Goal: Task Accomplishment & Management: Manage account settings

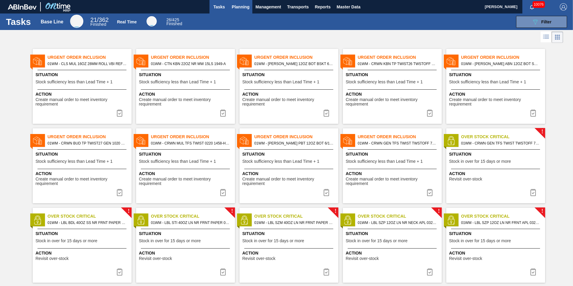
click at [237, 10] on span "Planning" at bounding box center [241, 6] width 18 height 7
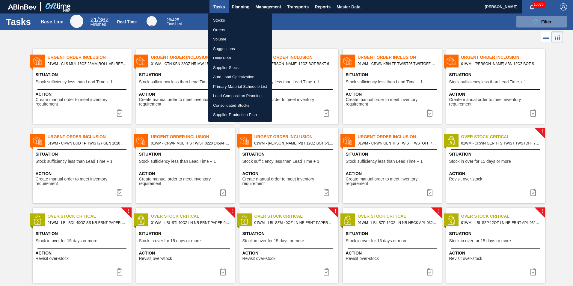
click at [288, 22] on div at bounding box center [286, 143] width 573 height 286
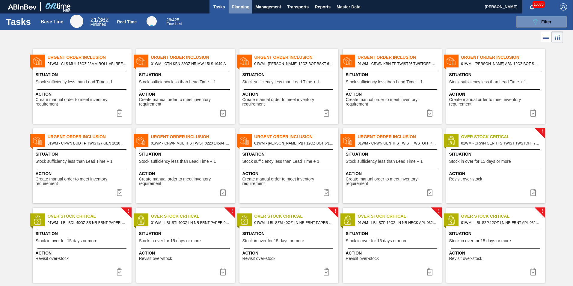
click at [241, 9] on span "Planning" at bounding box center [241, 6] width 18 height 7
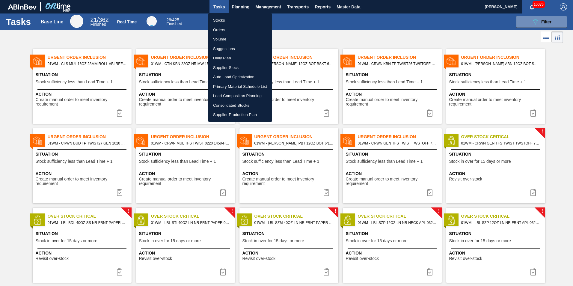
click at [230, 100] on li "Load Composition Planning" at bounding box center [240, 96] width 64 height 10
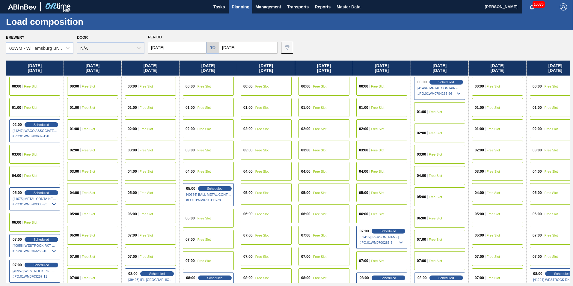
click at [242, 9] on span "Planning" at bounding box center [241, 6] width 18 height 7
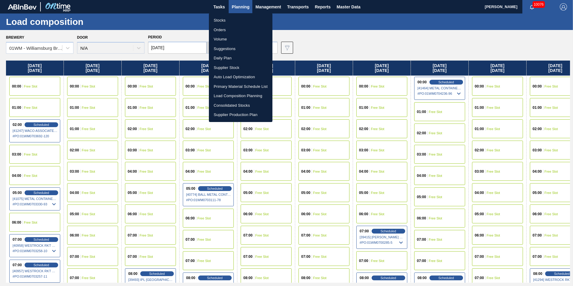
click at [228, 19] on li "Stocks" at bounding box center [241, 21] width 64 height 10
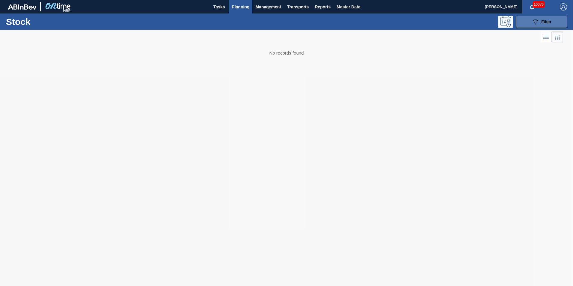
click at [550, 25] on div "089F7B8B-B2A5-4AFE-B5C0-19BA573D28AC Filter" at bounding box center [542, 21] width 20 height 7
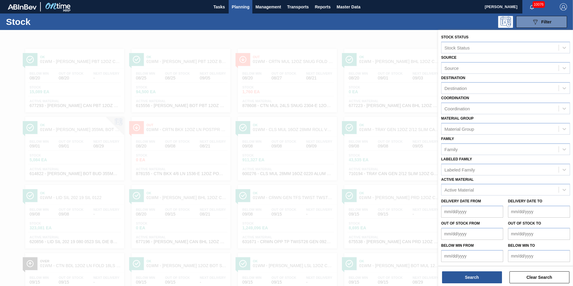
click at [488, 181] on div "Active Material Active Material" at bounding box center [505, 185] width 129 height 20
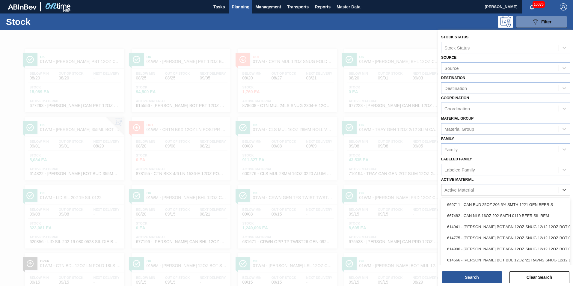
click at [482, 195] on div "Active Material" at bounding box center [505, 190] width 129 height 12
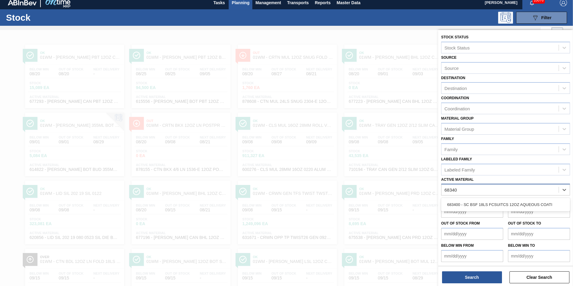
type Material "683400"
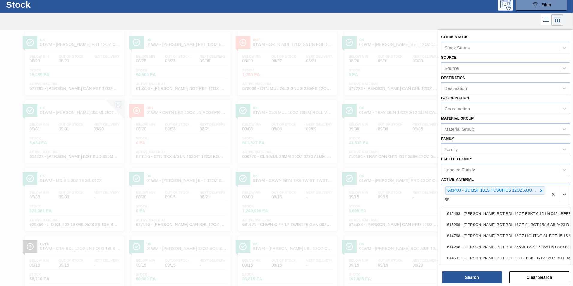
scroll to position [17, 0]
type Material "683497"
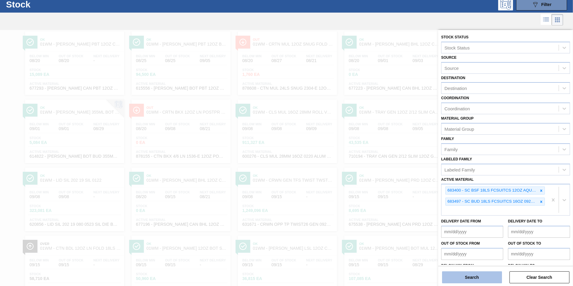
click at [475, 273] on button "Search" at bounding box center [472, 277] width 60 height 12
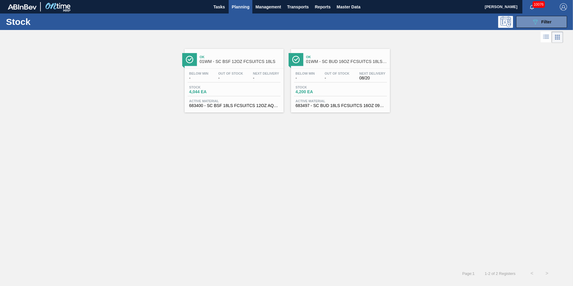
click at [218, 79] on span "-" at bounding box center [230, 78] width 25 height 4
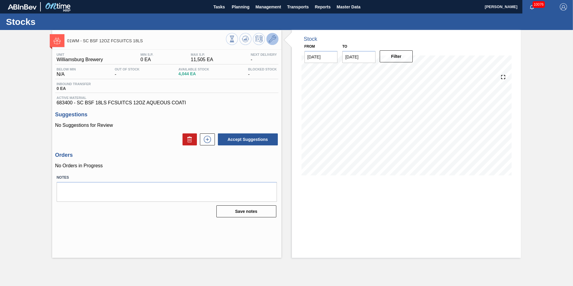
click at [275, 39] on icon at bounding box center [272, 38] width 7 height 7
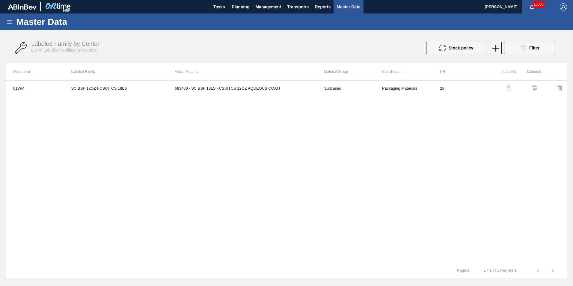
click at [510, 90] on img "button" at bounding box center [509, 88] width 6 height 6
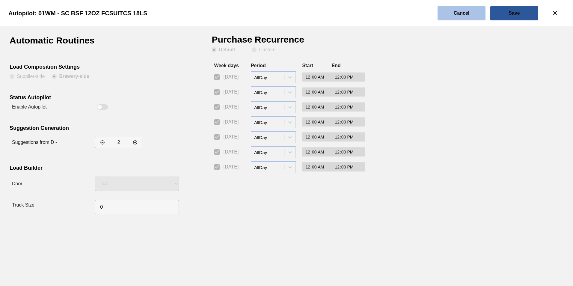
click at [0, 0] on slot "Cancel" at bounding box center [0, 0] width 0 height 0
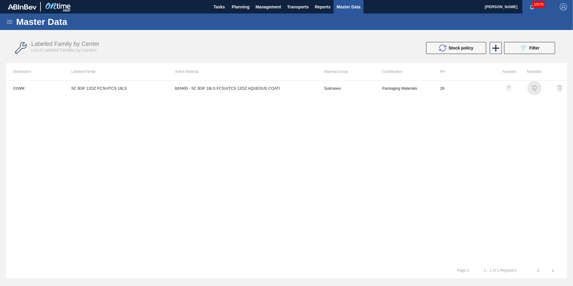
click at [536, 88] on img "button" at bounding box center [534, 88] width 6 height 6
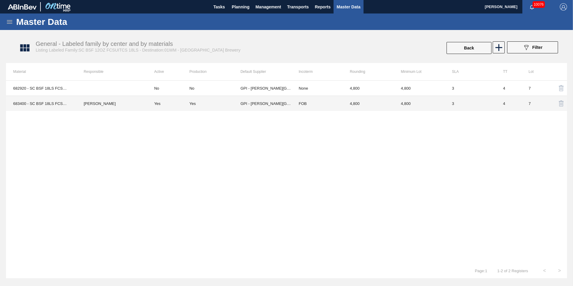
click at [273, 102] on td "GPI - [PERSON_NAME][GEOGRAPHIC_DATA]" at bounding box center [265, 103] width 51 height 15
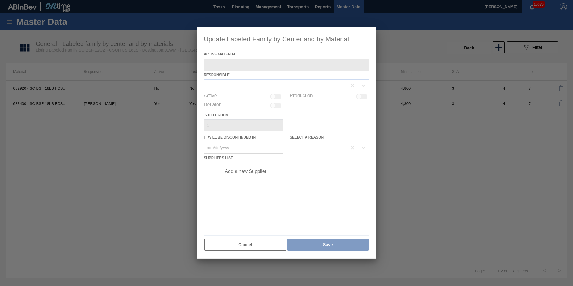
type Material "683400 - SC BSF 18LS FCSUITCS 12OZ AQUEOUS COATI"
checkbox input "true"
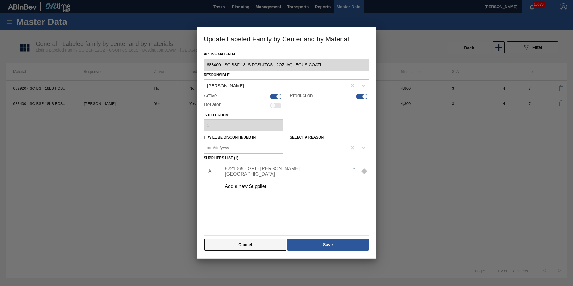
click at [261, 243] on button "Cancel" at bounding box center [245, 245] width 82 height 12
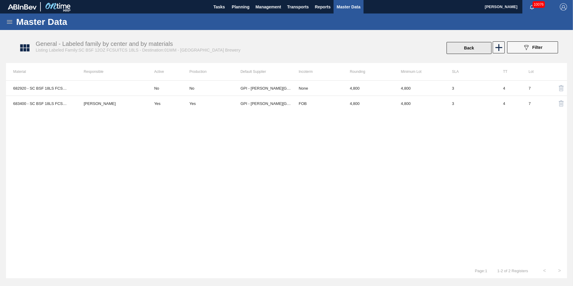
click at [479, 48] on button "Back" at bounding box center [469, 48] width 45 height 12
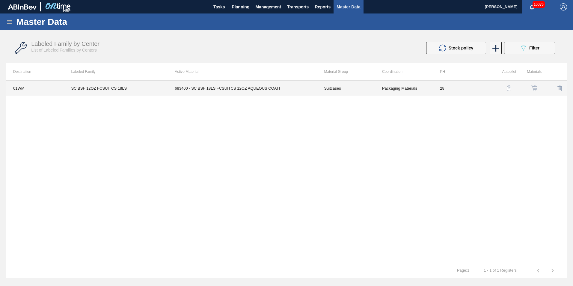
click at [441, 91] on td "28" at bounding box center [462, 88] width 58 height 15
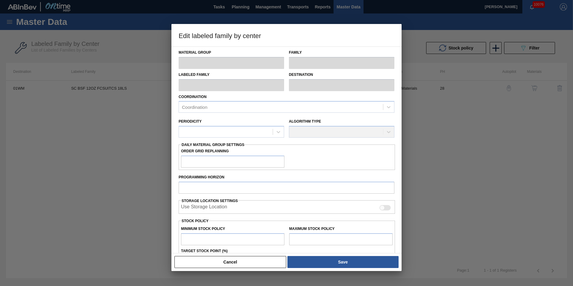
type input "Suitcases"
type input "SC BSF 12OZ FCSUITCS 18LS"
type input "01WM - Williamsburg Brewery"
type input "28"
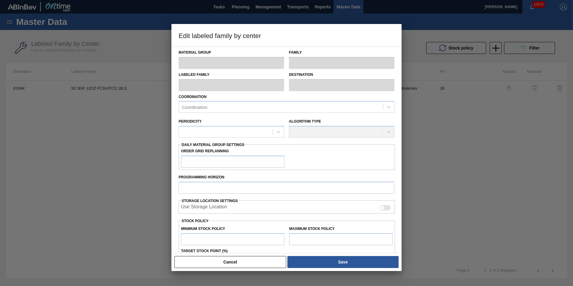
type input "0"
type input "11,505"
type input "3"
type input "345"
checkbox input "true"
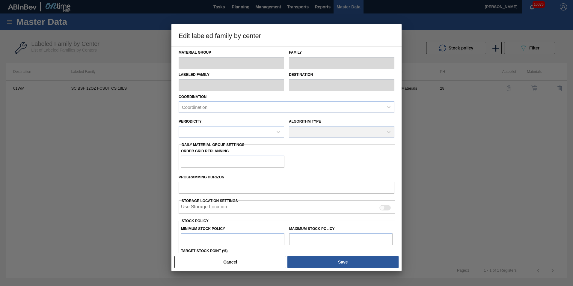
checkbox input "true"
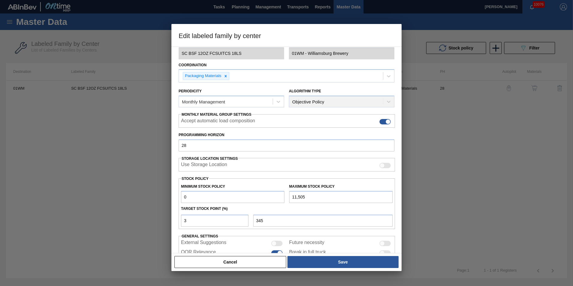
scroll to position [60, 0]
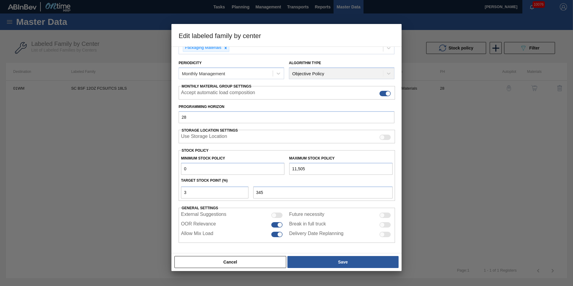
drag, startPoint x: 192, startPoint y: 168, endPoint x: 168, endPoint y: 163, distance: 24.6
click at [171, 164] on div "Material Group Suitcases Family Suitcases Labeled Family SC BSF 12OZ FCSUITCS 1…" at bounding box center [286, 149] width 230 height 207
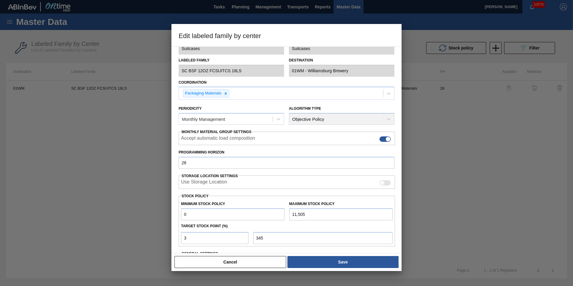
scroll to position [0, 0]
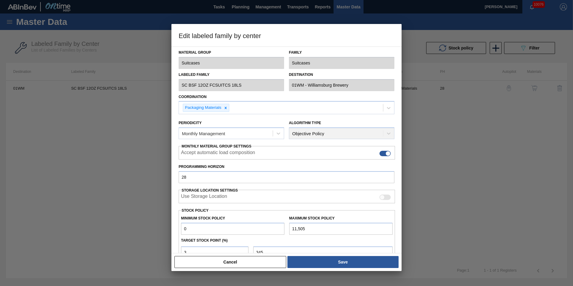
click at [459, 129] on div at bounding box center [286, 143] width 573 height 286
click at [227, 263] on button "Cancel" at bounding box center [230, 262] width 112 height 12
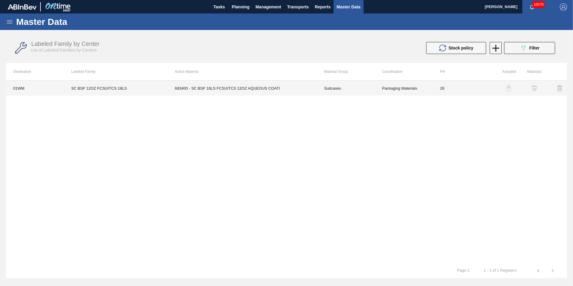
click at [257, 89] on td "683400 - SC BSF 18LS FCSUITCS 12OZ AQUEOUS COATI" at bounding box center [242, 88] width 149 height 15
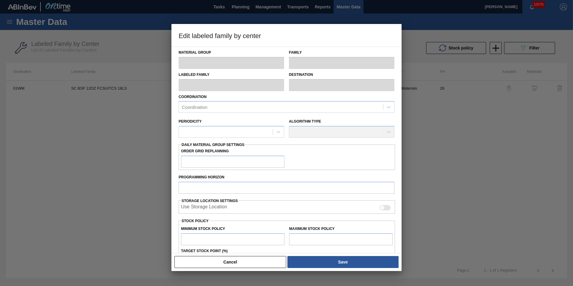
type input "Suitcases"
type input "SC BSF 12OZ FCSUITCS 18LS"
type input "01WM - Williamsburg Brewery"
type input "28"
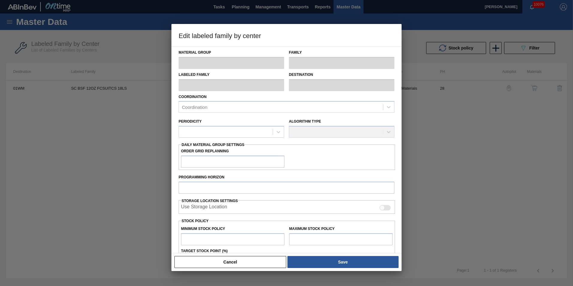
type input "0"
type input "11,505"
type input "3"
type input "345"
checkbox input "true"
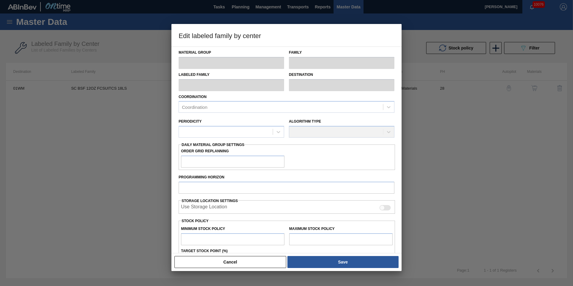
checkbox input "true"
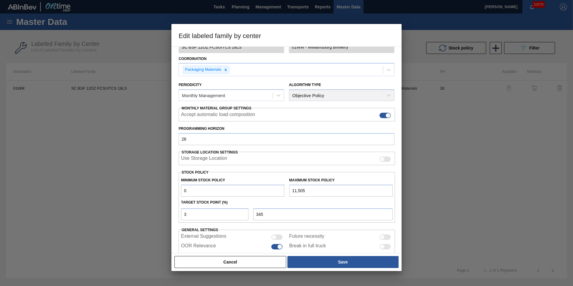
scroll to position [60, 0]
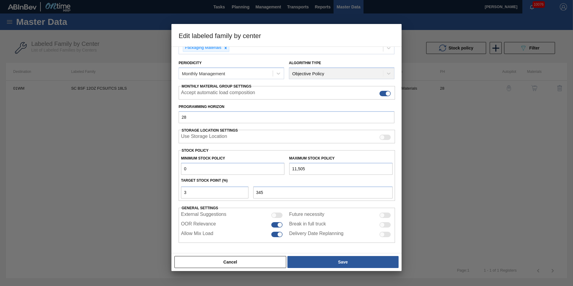
click at [230, 168] on input "0" at bounding box center [232, 169] width 103 height 12
type input "4"
type input "349"
type input "48"
type input "392"
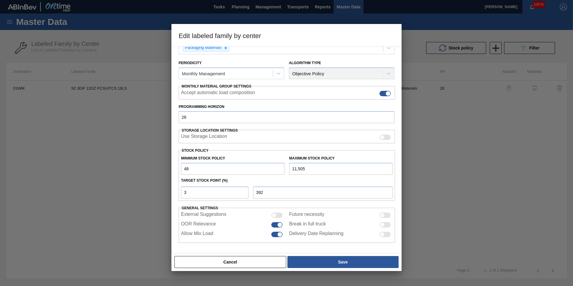
type input "480"
type input "811"
type input "4,800"
type input "5,001"
type input "4,800"
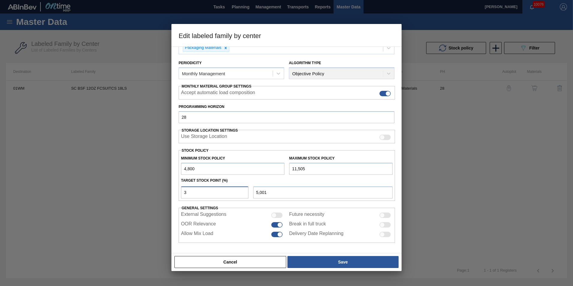
click at [196, 192] on input "3" at bounding box center [214, 192] width 67 height 12
type input "4,800"
type input "0"
click at [212, 191] on input "0" at bounding box center [214, 192] width 67 height 12
type input "1"
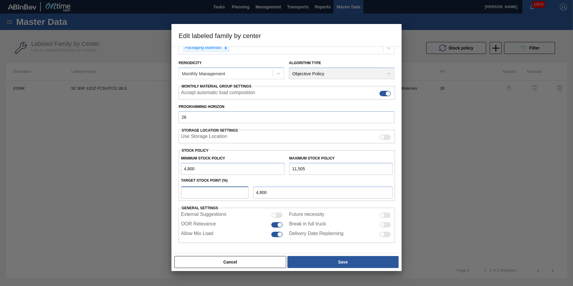
type input "4,867"
type input "4,800"
type input "2"
type input "4,934"
type input "4,800"
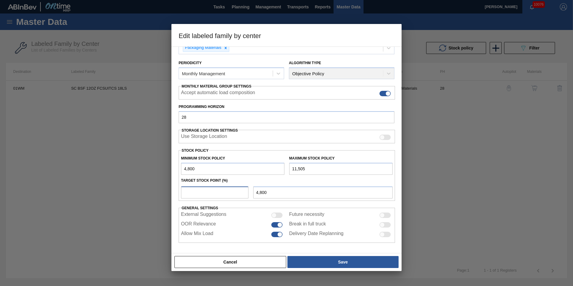
type input "1"
type input "4,867"
type input "10"
type input "5,471"
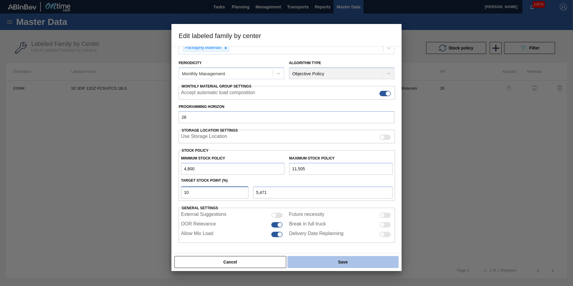
type input "10"
click at [309, 263] on button "Save" at bounding box center [342, 262] width 111 height 12
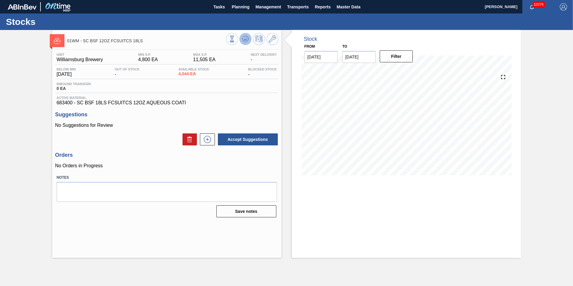
click at [235, 39] on icon at bounding box center [232, 39] width 7 height 7
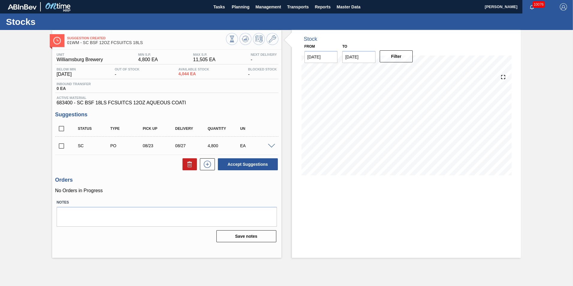
click at [62, 147] on input "checkbox" at bounding box center [61, 146] width 13 height 13
click at [264, 170] on button "Accept Suggestions" at bounding box center [248, 164] width 60 height 12
checkbox input "false"
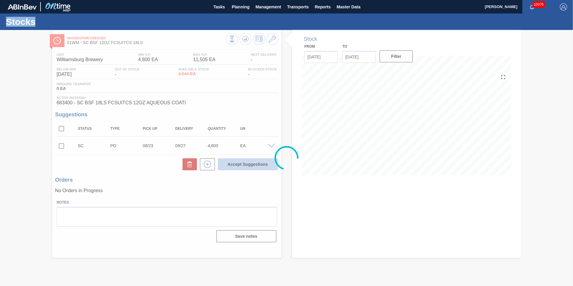
click at [264, 170] on div at bounding box center [286, 158] width 573 height 256
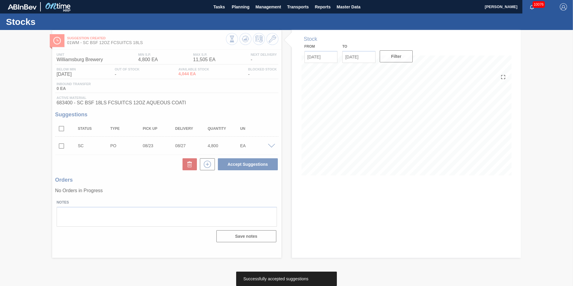
drag, startPoint x: 264, startPoint y: 170, endPoint x: 215, endPoint y: 139, distance: 57.7
click at [215, 139] on div at bounding box center [286, 158] width 573 height 256
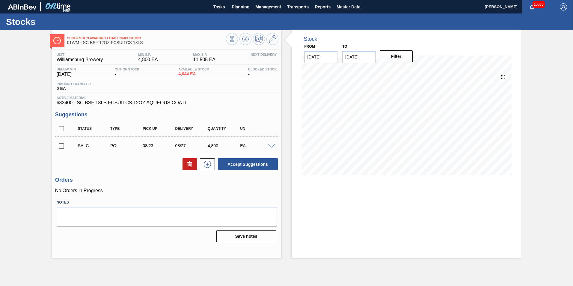
click at [269, 146] on span at bounding box center [271, 146] width 7 height 4
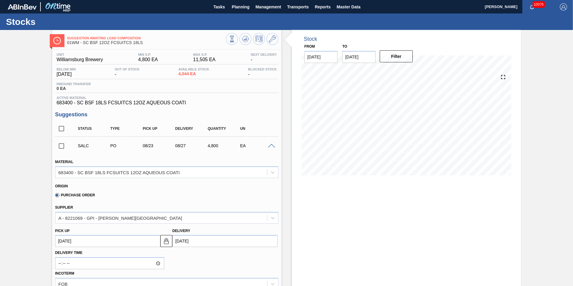
click at [198, 187] on div "Origin" at bounding box center [164, 186] width 218 height 6
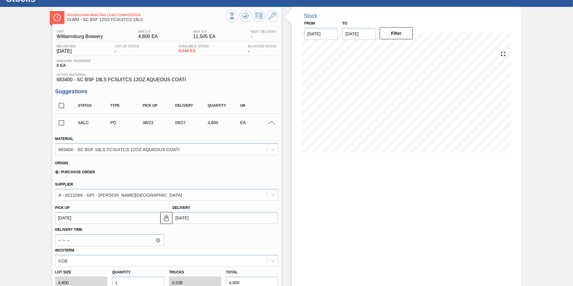
scroll to position [90, 0]
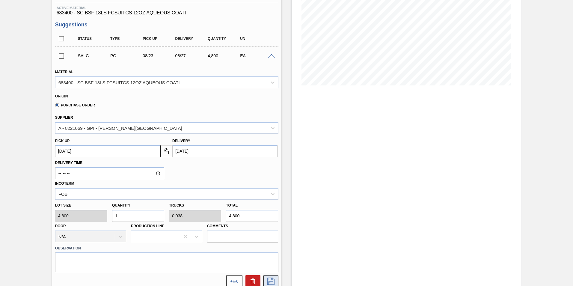
click at [271, 282] on icon at bounding box center [271, 281] width 10 height 7
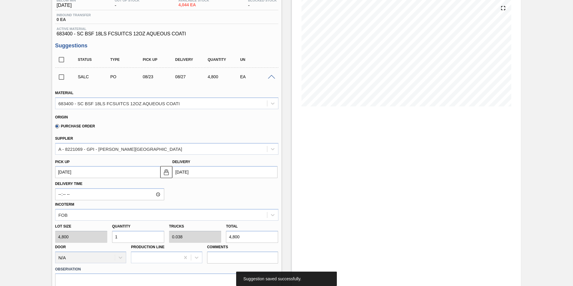
scroll to position [60, 0]
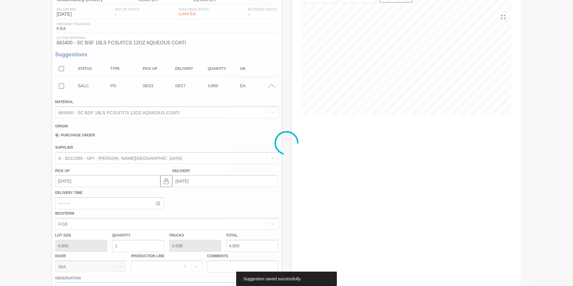
click at [58, 85] on div at bounding box center [286, 143] width 573 height 286
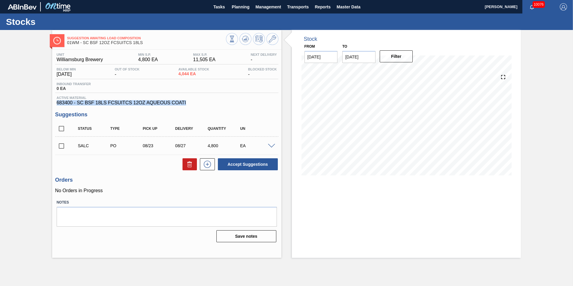
drag, startPoint x: 191, startPoint y: 104, endPoint x: 56, endPoint y: 102, distance: 134.6
click at [56, 102] on div "Active Material 683400 - SC BSF 18LS FCSUITCS 12OZ AQUEOUS COATI" at bounding box center [166, 101] width 223 height 10
drag, startPoint x: 56, startPoint y: 102, endPoint x: 28, endPoint y: 109, distance: 28.6
click at [28, 109] on div "Suggestion Awaiting Load Composition 01WM - SC BSF 12OZ FCSUITCS 18LS Unit Will…" at bounding box center [286, 144] width 573 height 228
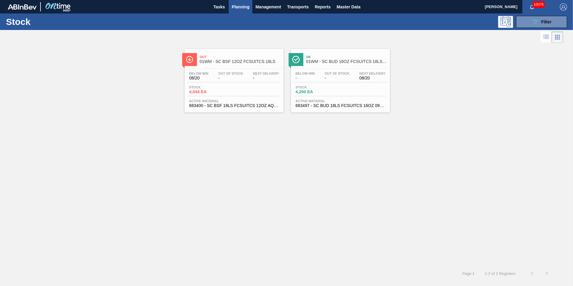
click at [240, 73] on span "Out Of Stock" at bounding box center [230, 74] width 25 height 4
click at [322, 86] on span "Stock" at bounding box center [317, 87] width 42 height 4
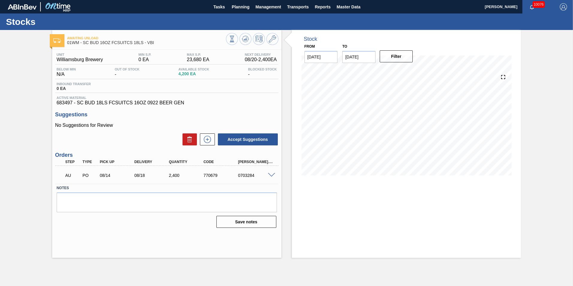
click at [243, 174] on div "0703284" at bounding box center [255, 175] width 39 height 5
copy div "0703284"
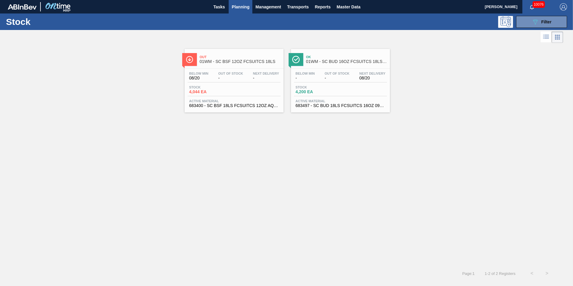
click at [328, 82] on div "Below Min - Out Of Stock - Next Delivery 08/20" at bounding box center [340, 77] width 93 height 11
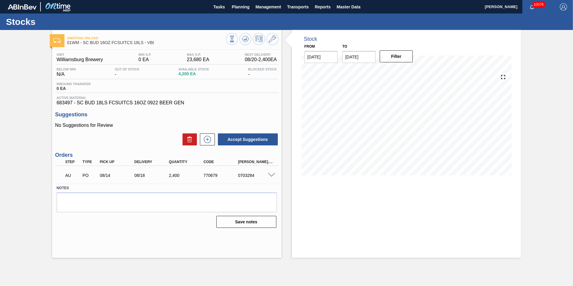
click at [269, 176] on span at bounding box center [271, 175] width 7 height 4
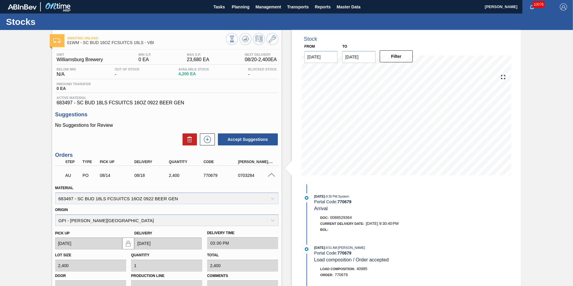
click at [223, 97] on span "Active Material" at bounding box center [167, 98] width 220 height 4
drag, startPoint x: 160, startPoint y: 104, endPoint x: 78, endPoint y: 96, distance: 82.5
click at [78, 96] on div "Active Material 683497 - SC BUD 18LS FCSUITCS 16OZ 0922 BEER GEN" at bounding box center [166, 101] width 223 height 10
click at [255, 103] on span "683497 - SC BUD 18LS FCSUITCS 16OZ 0922 BEER GEN" at bounding box center [167, 102] width 220 height 5
click at [269, 174] on span at bounding box center [271, 175] width 7 height 4
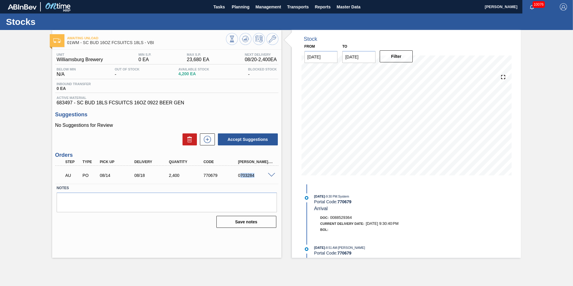
drag, startPoint x: 240, startPoint y: 174, endPoint x: 258, endPoint y: 174, distance: 18.3
click at [258, 174] on div "0703284" at bounding box center [255, 175] width 39 height 5
drag, startPoint x: 258, startPoint y: 174, endPoint x: 249, endPoint y: 175, distance: 9.1
drag, startPoint x: 249, startPoint y: 175, endPoint x: 204, endPoint y: 176, distance: 45.9
click at [207, 175] on div "770679" at bounding box center [221, 175] width 39 height 5
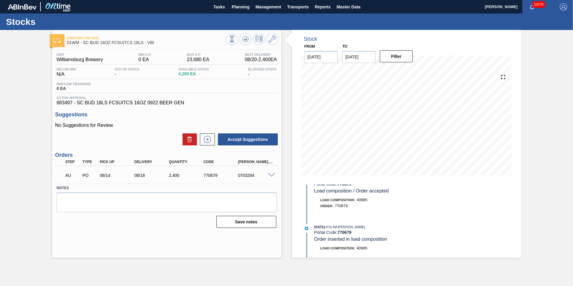
scroll to position [120, 0]
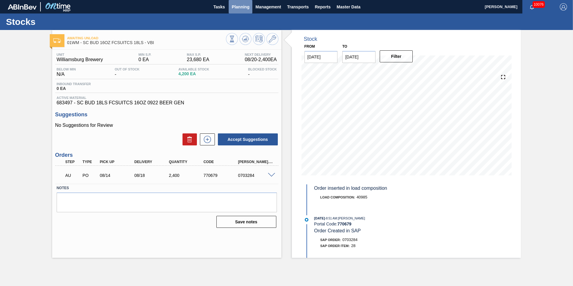
click at [247, 7] on span "Planning" at bounding box center [241, 6] width 18 height 7
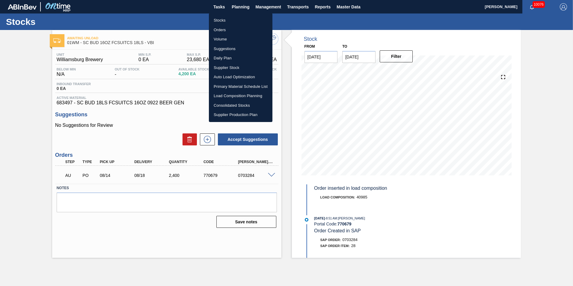
drag, startPoint x: 222, startPoint y: 21, endPoint x: 317, endPoint y: 29, distance: 94.7
click at [222, 21] on li "Stocks" at bounding box center [241, 21] width 64 height 10
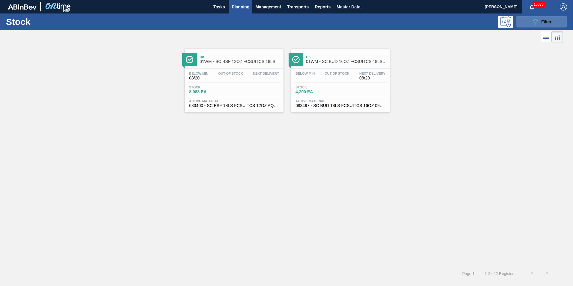
click at [536, 23] on icon "089F7B8B-B2A5-4AFE-B5C0-19BA573D28AC" at bounding box center [535, 21] width 7 height 7
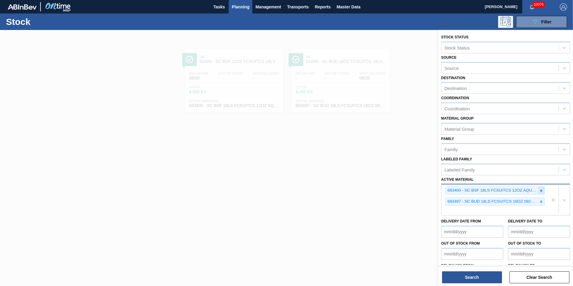
click at [539, 191] on icon at bounding box center [541, 191] width 4 height 4
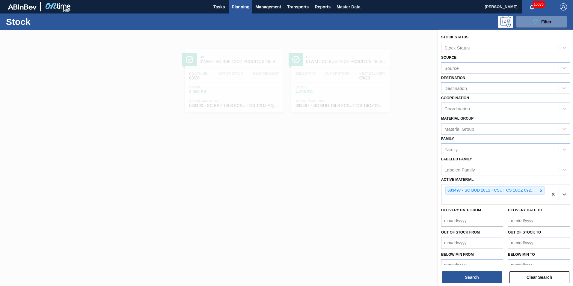
click at [540, 192] on icon at bounding box center [541, 191] width 4 height 4
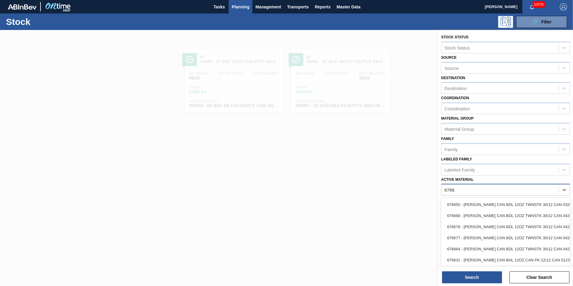
type Material "676618"
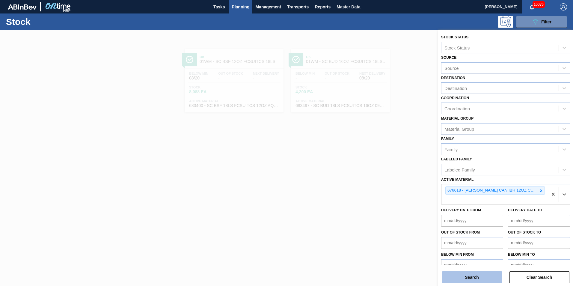
click at [480, 282] on button "Search" at bounding box center [472, 277] width 60 height 12
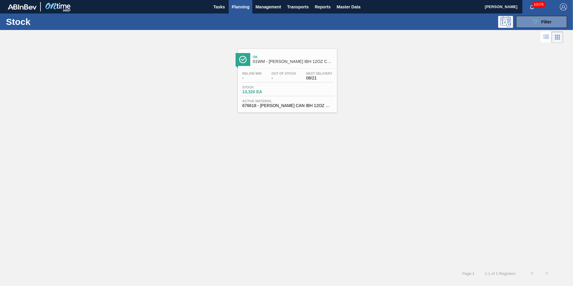
click at [269, 64] on div "Ok 01WM - CARR IBH 12OZ CAN CAN PK 12/12 CAN" at bounding box center [293, 59] width 81 height 13
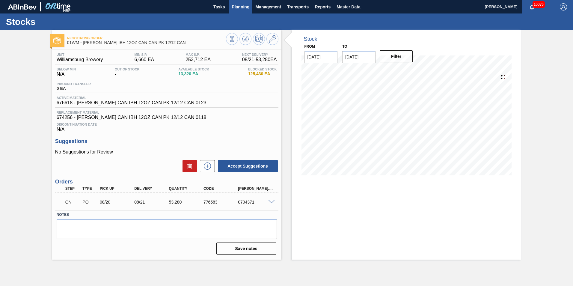
click at [242, 6] on span "Planning" at bounding box center [241, 6] width 18 height 7
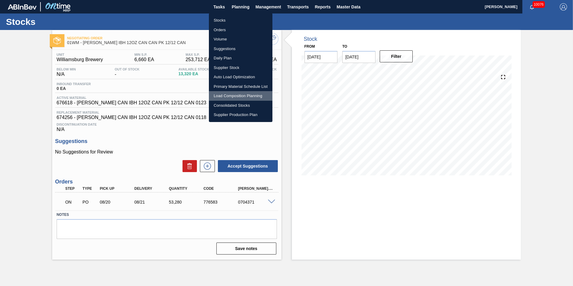
click at [235, 95] on li "Load Composition Planning" at bounding box center [241, 96] width 64 height 10
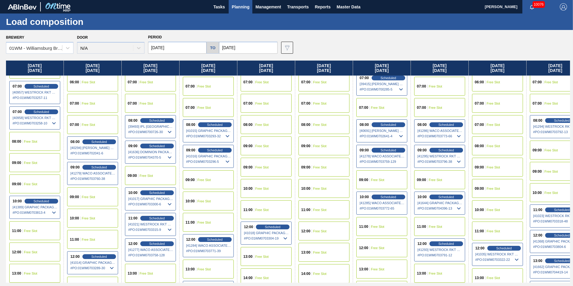
scroll to position [180, 0]
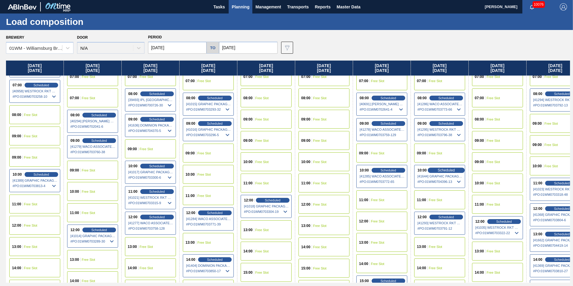
click at [441, 171] on span "Scheduled" at bounding box center [446, 170] width 17 height 4
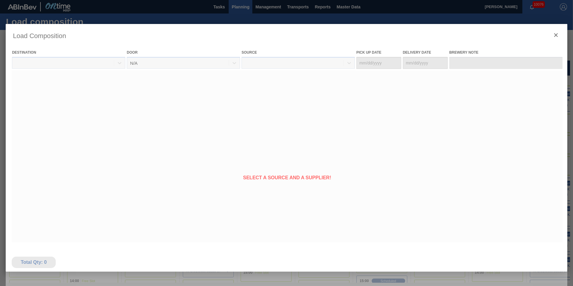
type Date "[DATE]"
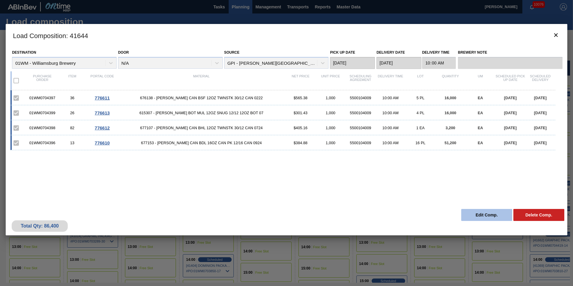
click at [489, 216] on button "Edit Comp." at bounding box center [486, 215] width 51 height 12
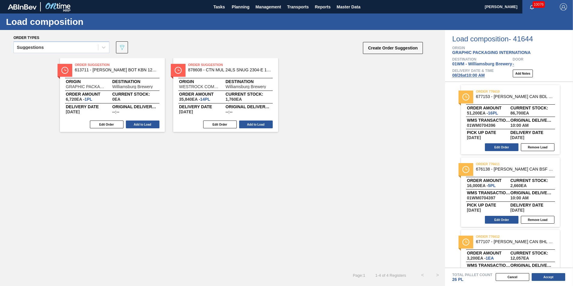
scroll to position [107, 0]
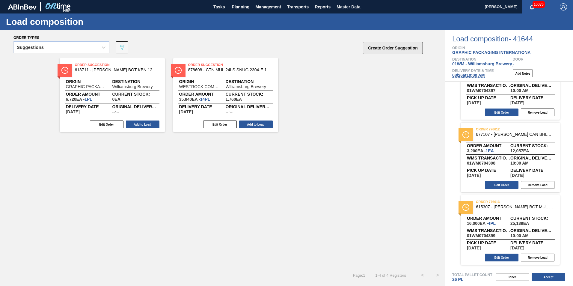
click at [407, 48] on button "Create Order Suggestion" at bounding box center [393, 48] width 60 height 12
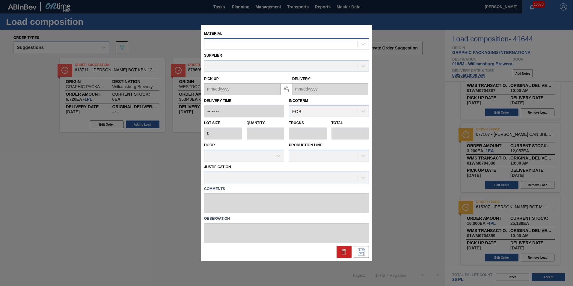
click at [312, 40] on div at bounding box center [280, 44] width 153 height 9
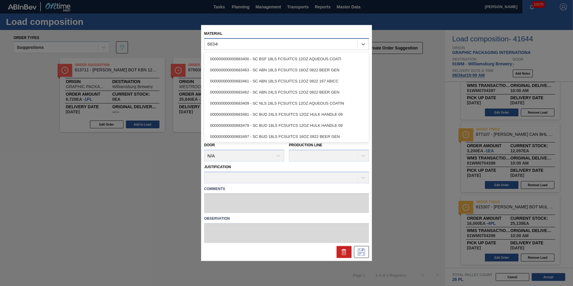
type input "683400"
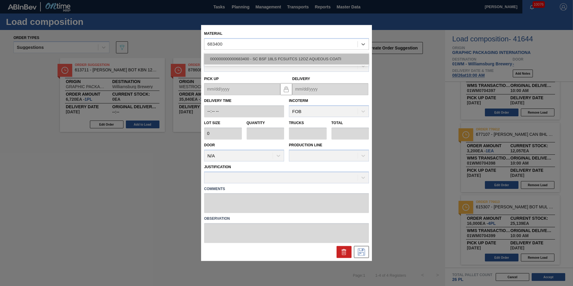
click at [331, 61] on div "000000000000683400 - SC BSF 18LS FCSUITCS 12OZ AQUEOUS COATI" at bounding box center [286, 58] width 165 height 11
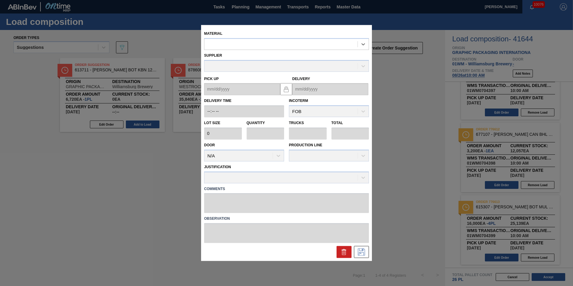
type input "4,800"
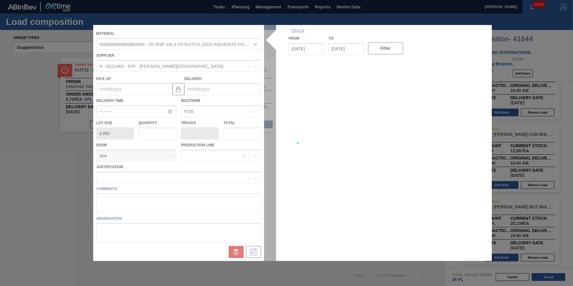
click at [161, 132] on div at bounding box center [286, 143] width 387 height 236
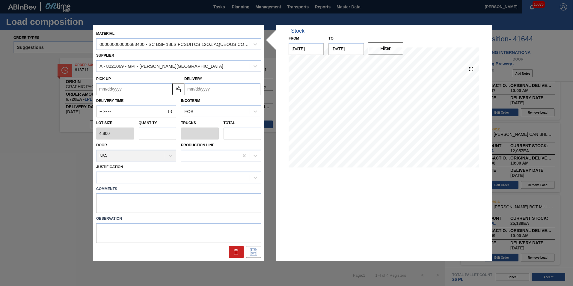
click at [158, 134] on input "text" at bounding box center [158, 133] width 38 height 12
type input "1"
type input "0.038"
type input "4,800"
type input "1"
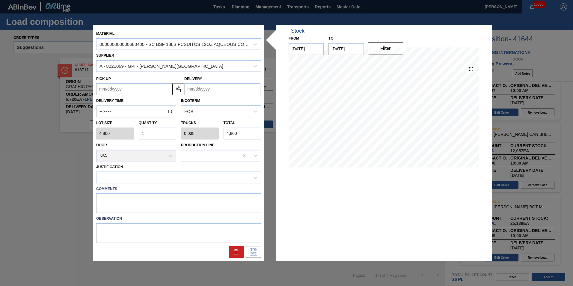
click at [214, 91] on input "Delivery" at bounding box center [222, 89] width 76 height 12
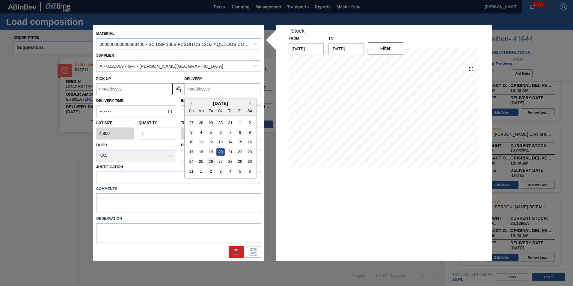
click at [209, 162] on div "26" at bounding box center [211, 162] width 8 height 8
type up "[DATE]"
type input "[DATE]"
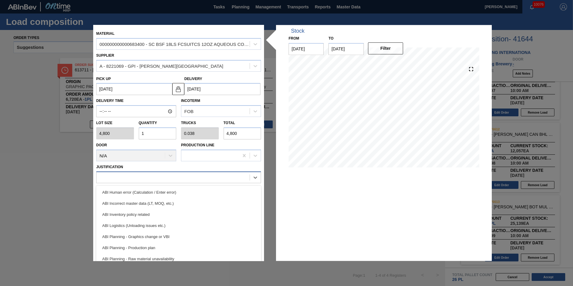
click at [170, 182] on div at bounding box center [178, 177] width 165 height 12
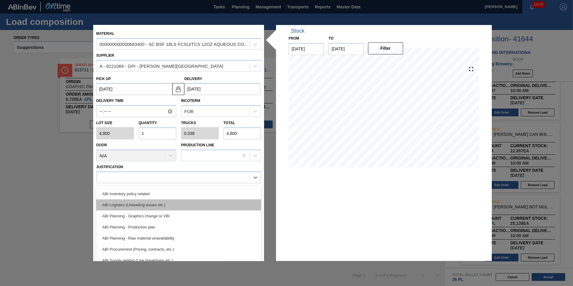
scroll to position [30, 0]
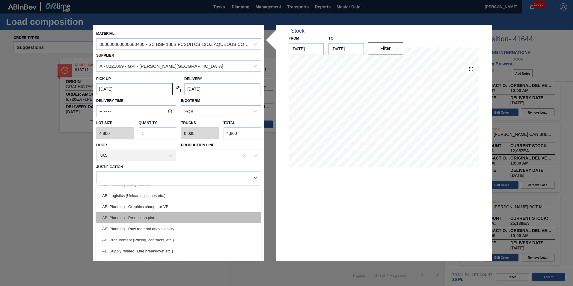
click at [184, 215] on div "ABI Planning - Production plan" at bounding box center [178, 217] width 165 height 11
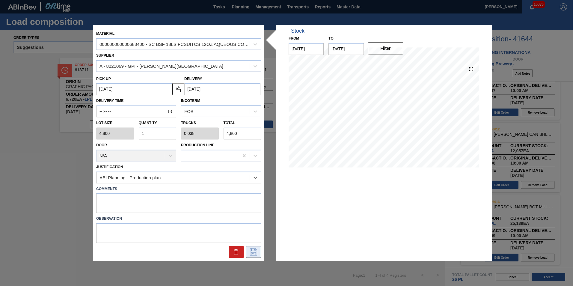
click at [249, 247] on button at bounding box center [253, 252] width 15 height 12
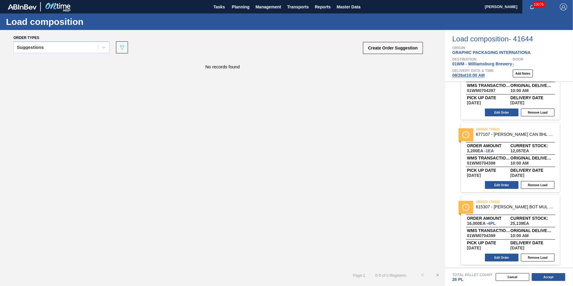
click at [384, 49] on button "Create Order Suggestion" at bounding box center [393, 48] width 60 height 12
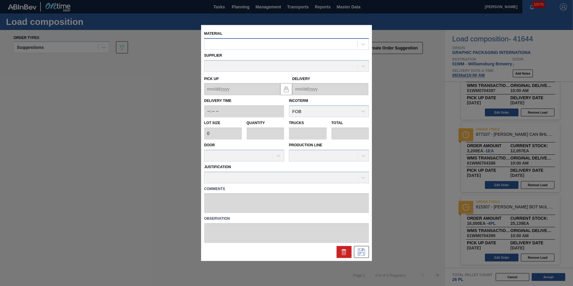
click at [211, 44] on div at bounding box center [280, 44] width 153 height 9
type input "683497"
type input "2,400"
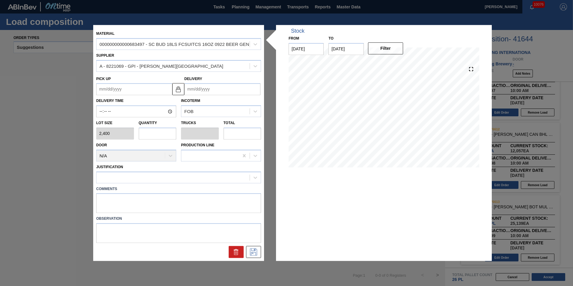
click at [151, 135] on input "text" at bounding box center [158, 133] width 38 height 12
type input "1"
type input "0.038"
type input "2,400"
type input "1"
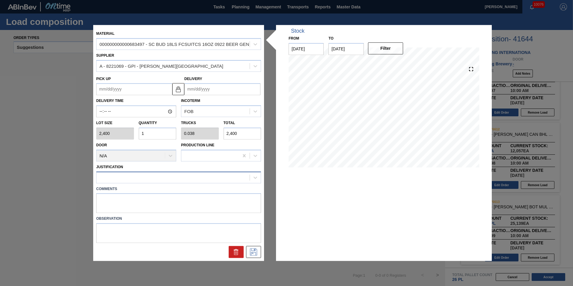
click at [156, 180] on div at bounding box center [173, 177] width 153 height 9
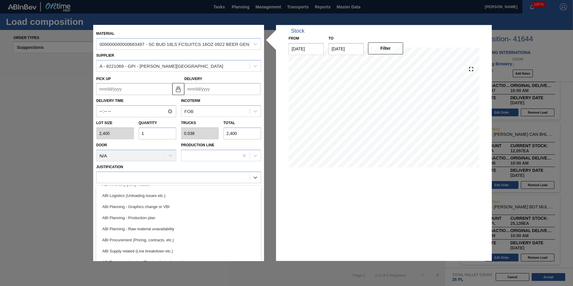
click at [188, 218] on div "ABI Planning - Production plan" at bounding box center [178, 217] width 165 height 11
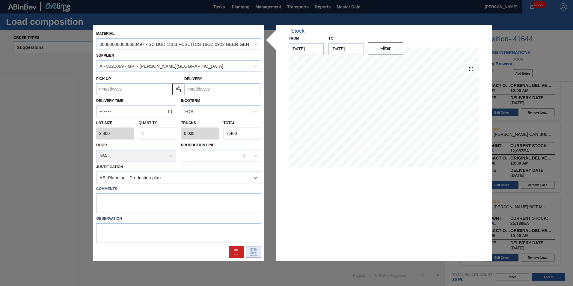
click at [253, 249] on icon at bounding box center [254, 251] width 10 height 7
click at [168, 132] on input "1" at bounding box center [158, 133] width 38 height 12
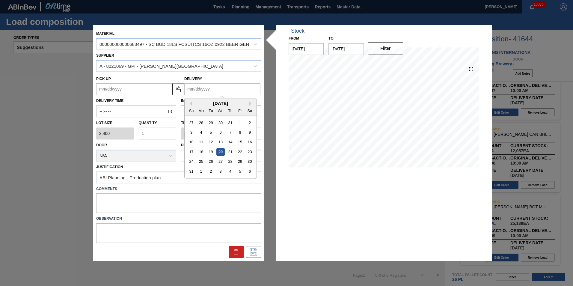
click at [211, 87] on input "Delivery" at bounding box center [222, 89] width 76 height 12
click at [213, 161] on div "26" at bounding box center [211, 162] width 8 height 8
type up "[DATE]"
type input "[DATE]"
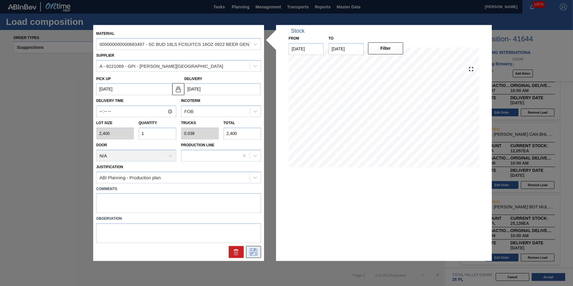
click at [258, 254] on icon at bounding box center [254, 251] width 10 height 7
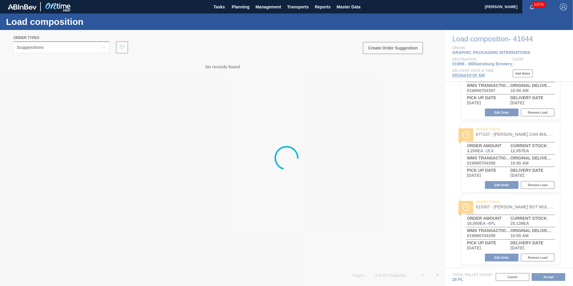
click at [58, 48] on div "Suggestions" at bounding box center [56, 47] width 84 height 9
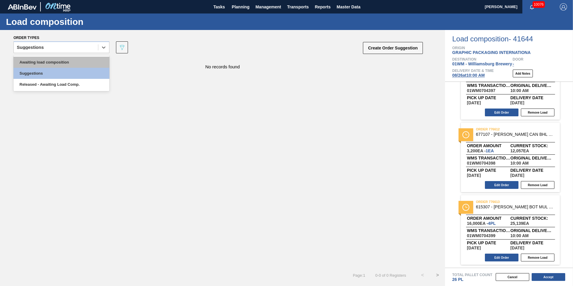
click at [56, 60] on div "Awaiting load composition" at bounding box center [61, 62] width 96 height 11
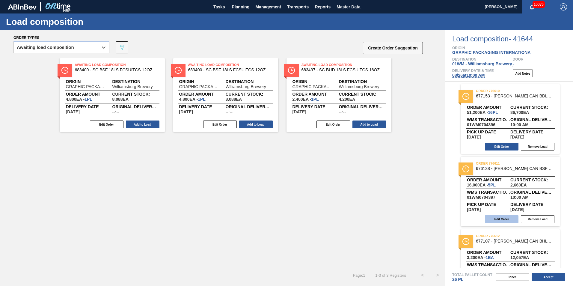
scroll to position [0, 0]
click at [498, 146] on button "Edit Order" at bounding box center [502, 147] width 34 height 8
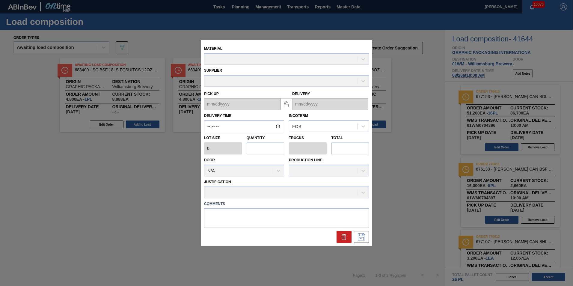
type input "10:00:00"
type input "3,200"
type input "16"
type input "0.615"
type input "51,200"
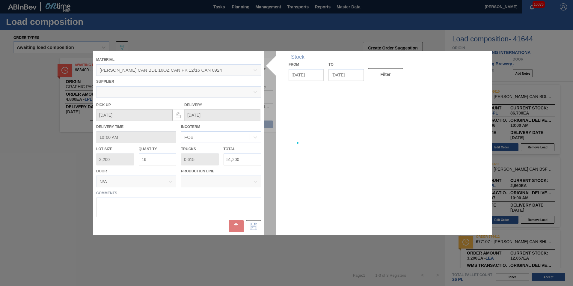
type up "[DATE]"
type input "[DATE]"
click at [144, 160] on div at bounding box center [286, 143] width 387 height 184
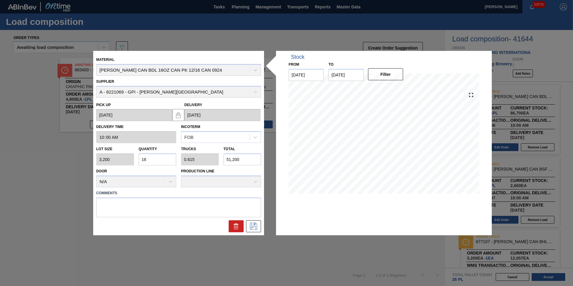
click at [114, 160] on div "Lot size 3,200 Quantity 16 Trucks 0.615 Total 51,200" at bounding box center [179, 154] width 170 height 22
type input "1"
type input "0.038"
type input "3,200"
type input "13"
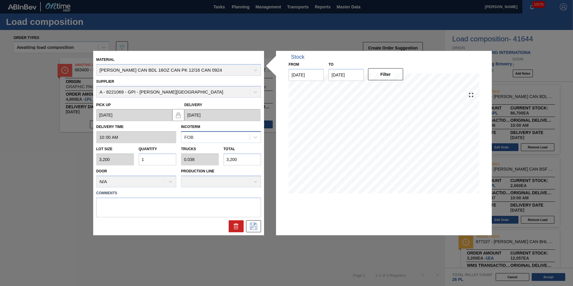
type input "0.5"
type input "41,600"
type input "13"
click at [258, 226] on icon at bounding box center [254, 225] width 10 height 7
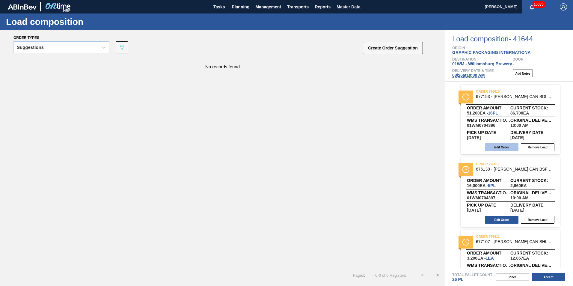
click at [508, 147] on button "Edit Order" at bounding box center [502, 147] width 34 height 8
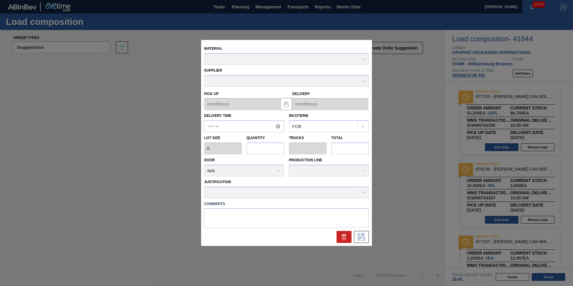
type input "10:00:00"
type input "3,200"
type input "16"
type input "0.615"
type input "51,200"
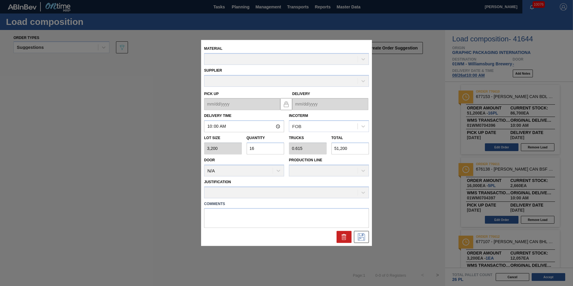
type up "[DATE]"
type input "[DATE]"
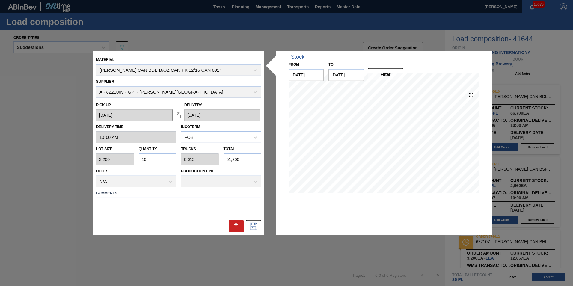
click at [159, 159] on input "16" at bounding box center [158, 159] width 38 height 12
type input "1"
type input "0.038"
type input "3,200"
type input "13"
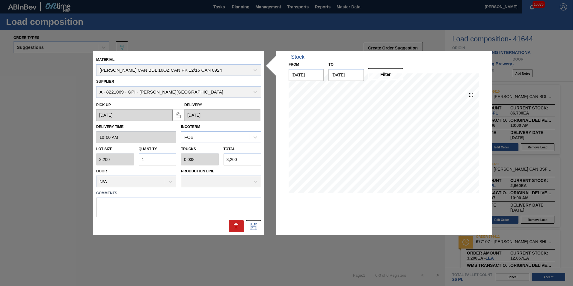
type input "0.5"
type input "41,600"
type input "13"
click at [253, 227] on icon at bounding box center [254, 225] width 10 height 7
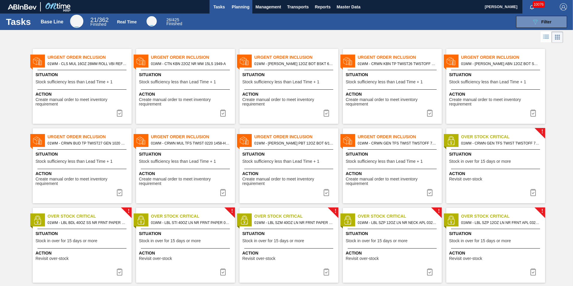
click at [244, 10] on button "Planning" at bounding box center [241, 6] width 24 height 13
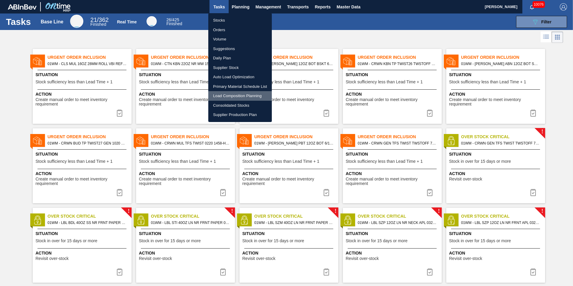
click at [233, 96] on li "Load Composition Planning" at bounding box center [240, 96] width 64 height 10
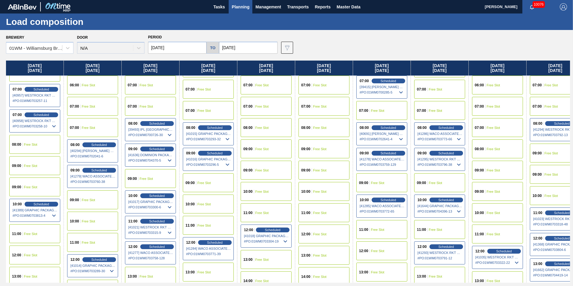
scroll to position [150, 0]
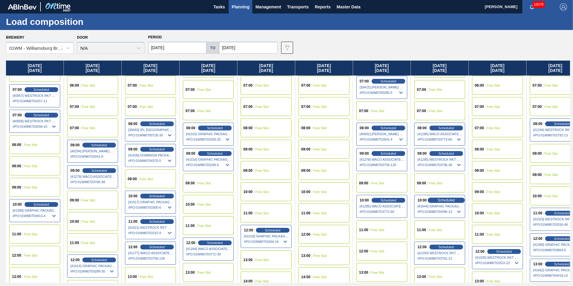
click at [451, 201] on span "Scheduled" at bounding box center [446, 200] width 17 height 4
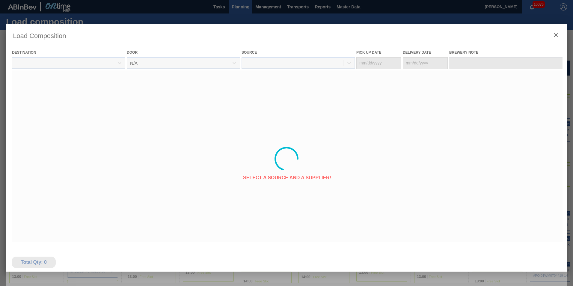
type Date "08/22/2025"
type Date "08/26/2025"
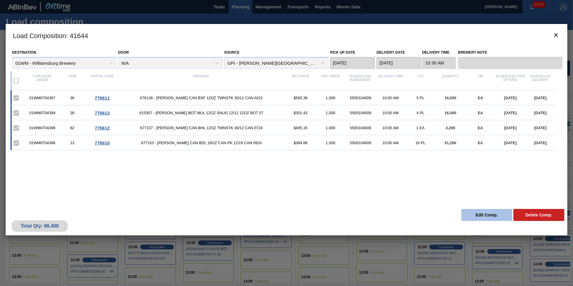
click at [487, 217] on button "Edit Comp." at bounding box center [486, 215] width 51 height 12
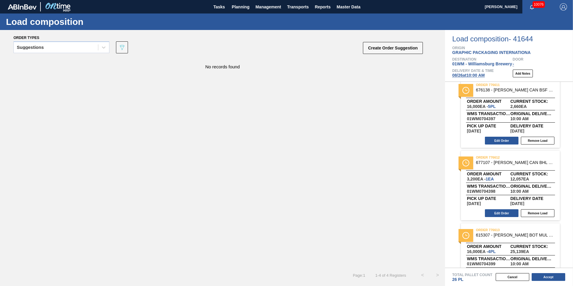
scroll to position [47, 0]
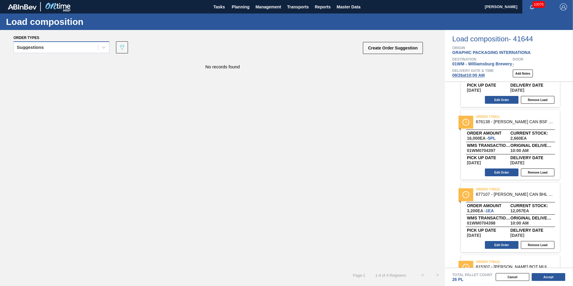
click at [50, 46] on div "Suggestions" at bounding box center [56, 47] width 84 height 9
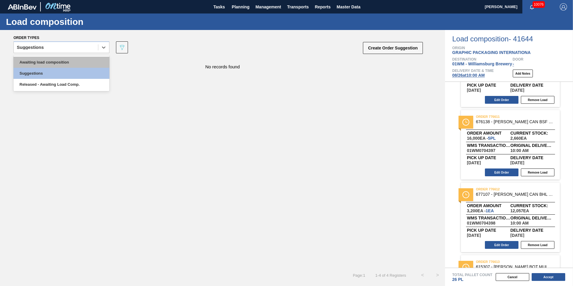
click at [34, 58] on div "Awaiting load composition" at bounding box center [61, 62] width 96 height 11
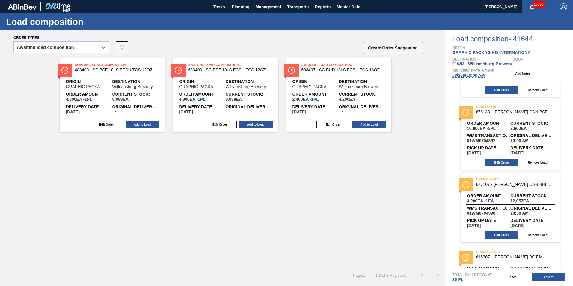
scroll to position [107, 0]
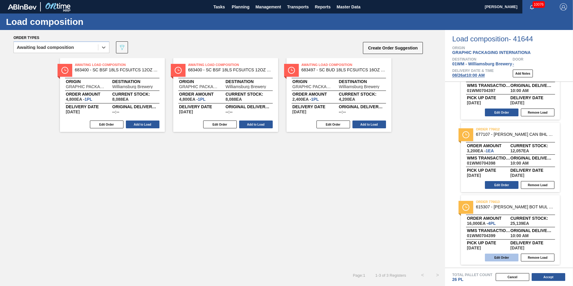
click at [507, 256] on button "Edit Order" at bounding box center [502, 258] width 34 height 8
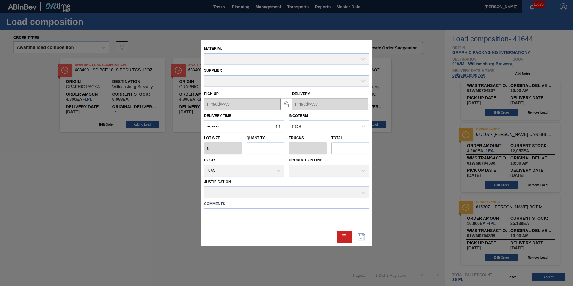
type input "10:00:00"
type input "4,000"
type input "4"
type input "0.154"
type input "16,000"
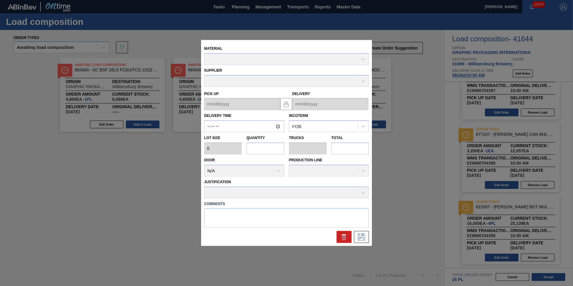
type textarea "T-4P BOT"
type up "[DATE]"
type input "[DATE]"
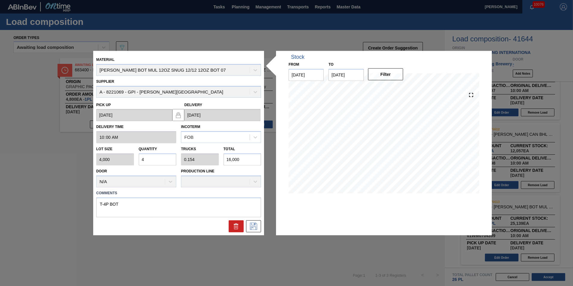
click at [154, 158] on input "4" at bounding box center [158, 159] width 38 height 12
type input "0"
type input "1"
type input "0.038"
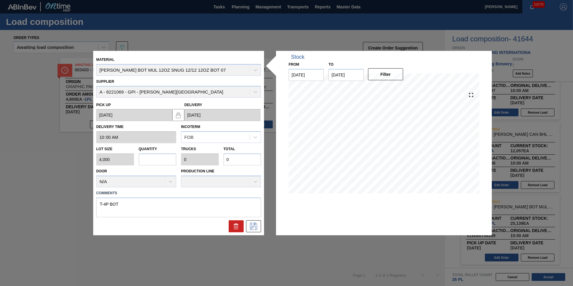
type input "4,000"
type input "1"
click at [107, 204] on textarea "T-4P BOT" at bounding box center [178, 207] width 165 height 20
type textarea "T-1P BOT"
click at [250, 224] on icon at bounding box center [254, 225] width 10 height 7
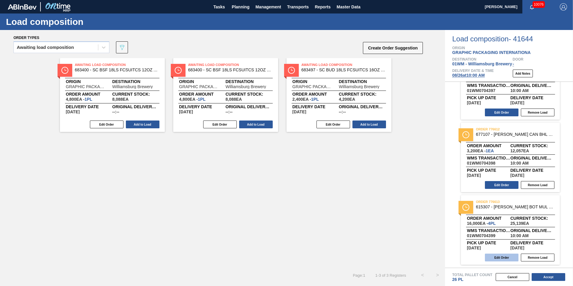
click at [500, 257] on button "Edit Order" at bounding box center [502, 258] width 34 height 8
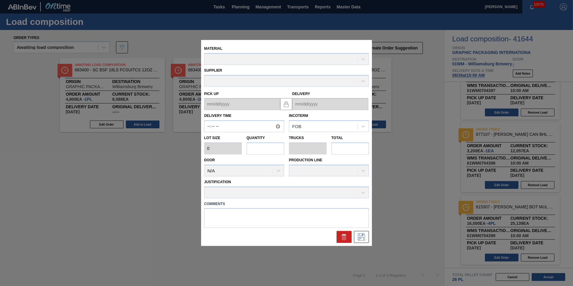
type input "10:00:00"
type input "4,000"
type input "4"
type input "0.154"
type input "16,000"
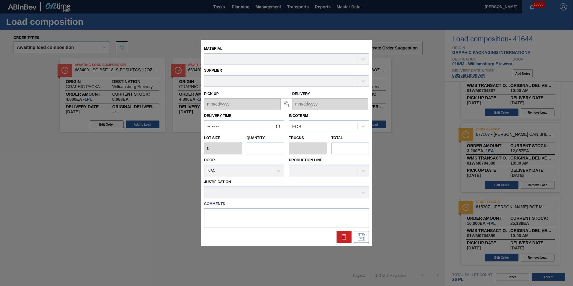
type textarea "T-4P BOT"
type up "[DATE]"
type input "[DATE]"
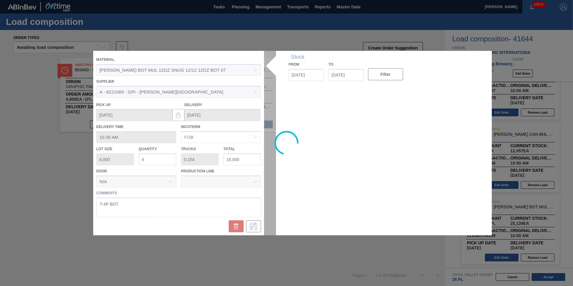
click at [153, 162] on input "4" at bounding box center [158, 159] width 38 height 12
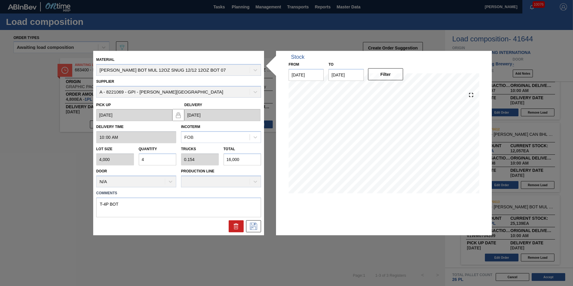
type input "0"
type input "1"
type input "0.038"
type input "4,000"
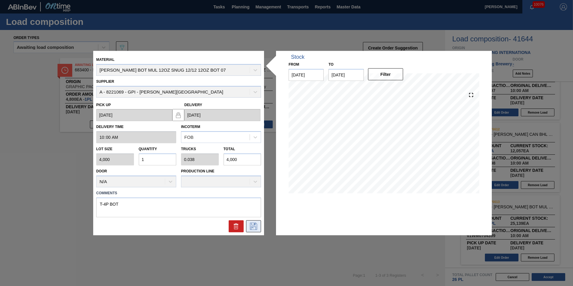
type input "1"
click at [256, 227] on icon at bounding box center [253, 225] width 7 height 7
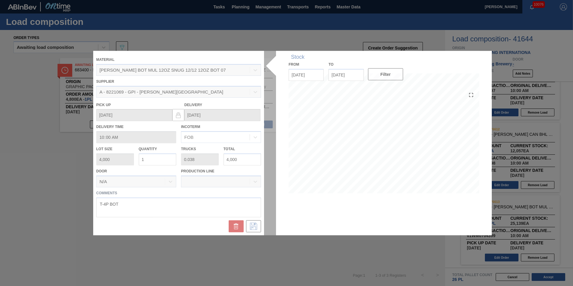
click at [245, 220] on div at bounding box center [286, 143] width 387 height 184
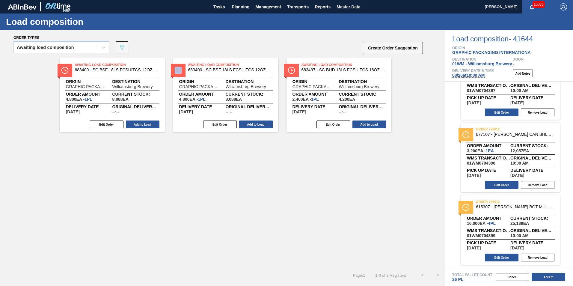
click at [247, 247] on div "Awaiting Load Composition 683400 - SC BSF 18LS FCSUITCS 12OZ AQUEOUS COATI Orig…" at bounding box center [222, 163] width 445 height 210
drag, startPoint x: 247, startPoint y: 247, endPoint x: 294, endPoint y: 171, distance: 89.8
click at [294, 171] on div "Awaiting Load Composition 683400 - SC BSF 18LS FCSUITCS 12OZ AQUEOUS COATI Orig…" at bounding box center [222, 163] width 445 height 210
click at [517, 273] on button "Cancel" at bounding box center [513, 277] width 34 height 8
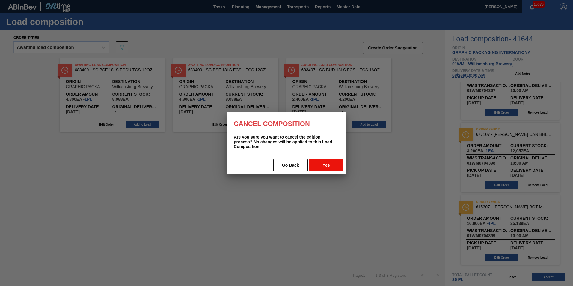
click at [327, 165] on button "Yes" at bounding box center [326, 165] width 34 height 12
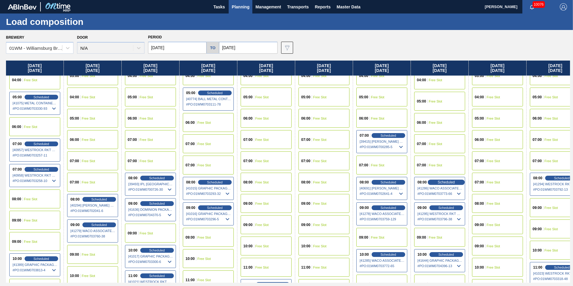
scroll to position [120, 0]
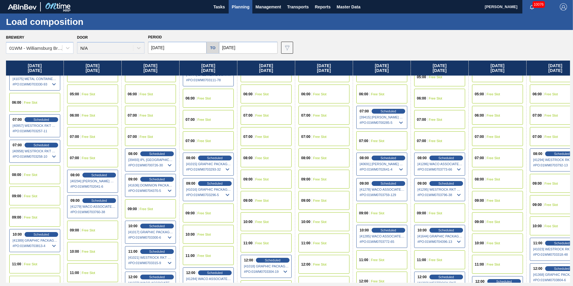
drag, startPoint x: 453, startPoint y: 229, endPoint x: 463, endPoint y: 241, distance: 15.5
click at [453, 229] on span "Scheduled" at bounding box center [446, 230] width 16 height 4
click at [440, 230] on span "Scheduled" at bounding box center [446, 230] width 17 height 4
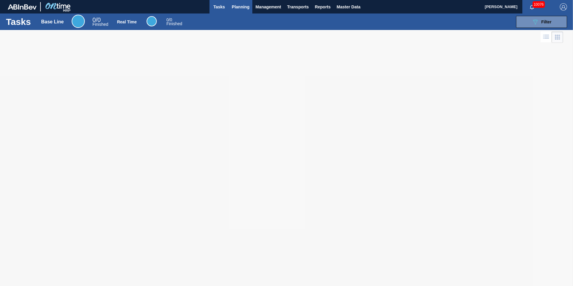
click at [229, 7] on button "Planning" at bounding box center [241, 6] width 24 height 13
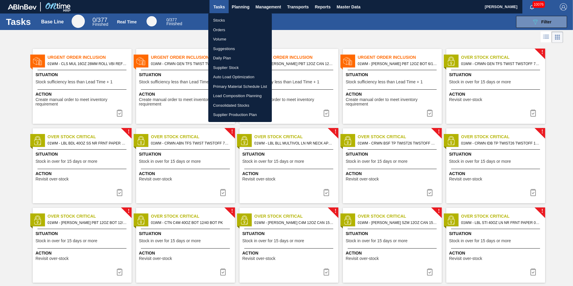
click at [234, 7] on div at bounding box center [286, 143] width 573 height 286
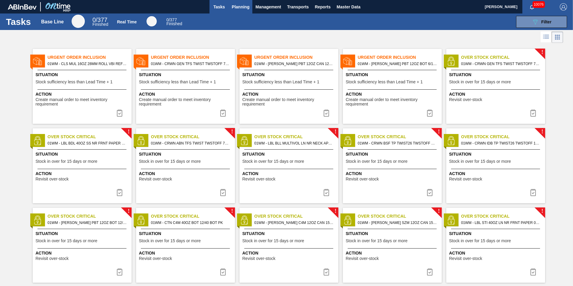
click at [242, 0] on body "Tasks Planning Management Transports Reports Master Data [PERSON_NAME] 10076 Ma…" at bounding box center [286, 0] width 573 height 0
click at [242, 8] on span "Planning" at bounding box center [241, 6] width 18 height 7
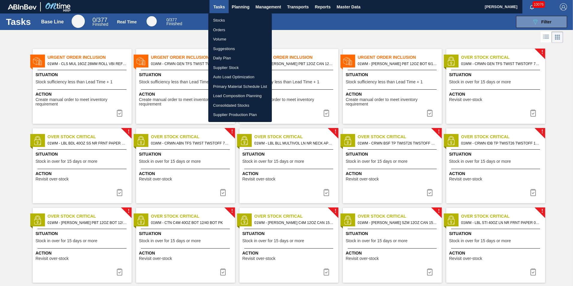
click at [230, 95] on li "Load Composition Planning" at bounding box center [240, 96] width 64 height 10
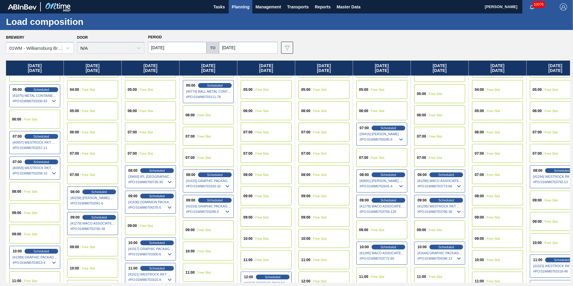
scroll to position [120, 0]
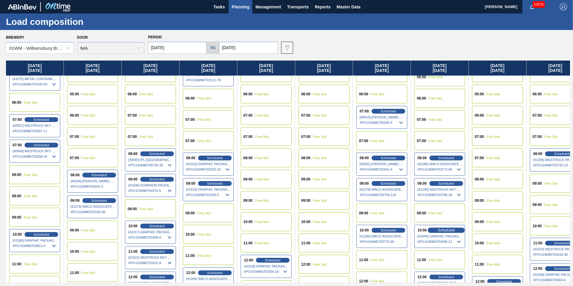
click at [452, 230] on span "Scheduled" at bounding box center [446, 230] width 17 height 4
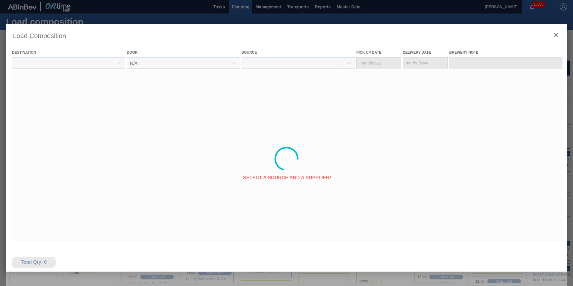
type Date "[DATE]"
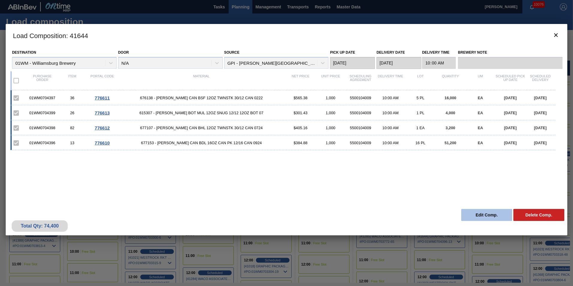
click at [476, 217] on button "Edit Comp." at bounding box center [486, 215] width 51 height 12
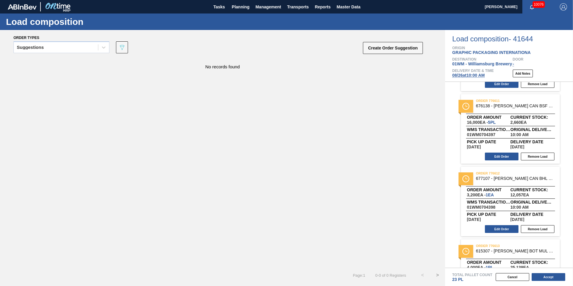
scroll to position [107, 0]
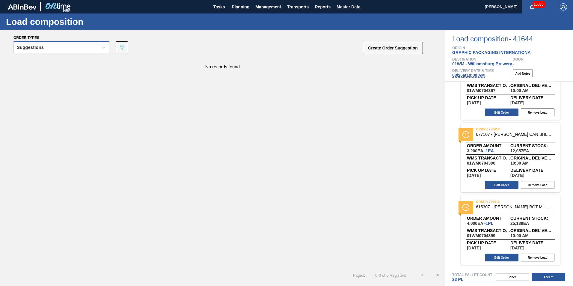
click at [76, 49] on div "Suggestions" at bounding box center [56, 47] width 84 height 9
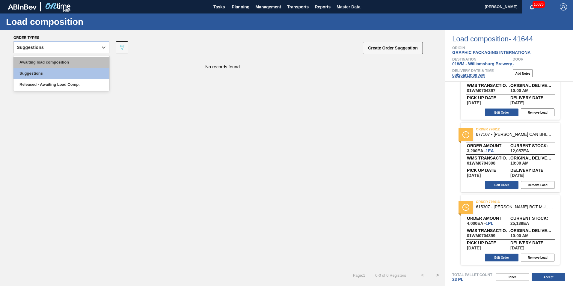
click at [43, 61] on div "Awaiting load composition" at bounding box center [61, 62] width 96 height 11
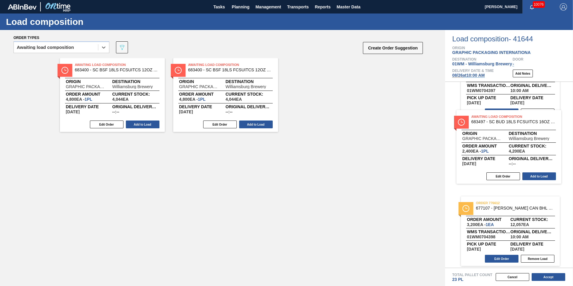
drag, startPoint x: 349, startPoint y: 113, endPoint x: 488, endPoint y: 158, distance: 146.3
click at [488, 158] on div "Order types option Awaiting load composition, selected. Select is focused ,type…" at bounding box center [286, 158] width 573 height 256
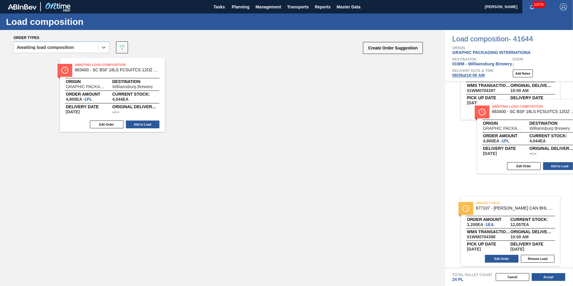
drag, startPoint x: 227, startPoint y: 90, endPoint x: 534, endPoint y: 132, distance: 309.7
click at [534, 132] on div "Order types option Awaiting load composition, selected. Select is focused ,type…" at bounding box center [286, 158] width 573 height 256
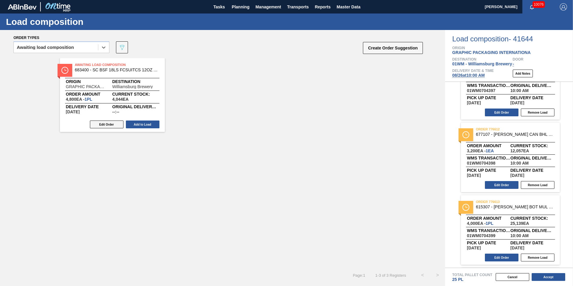
click at [107, 126] on button "Edit Order" at bounding box center [107, 124] width 34 height 8
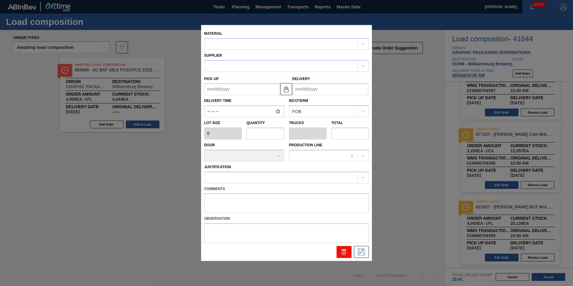
click at [343, 253] on icon at bounding box center [343, 252] width 0 height 3
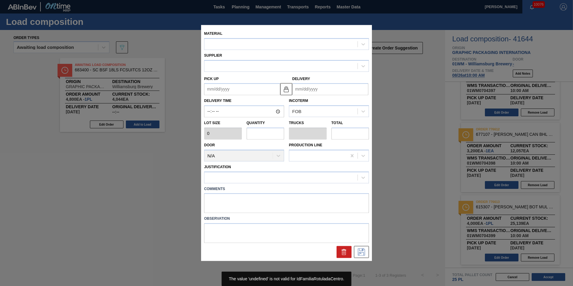
type input "4,800"
type input "1"
type input "0.038"
type input "4,800"
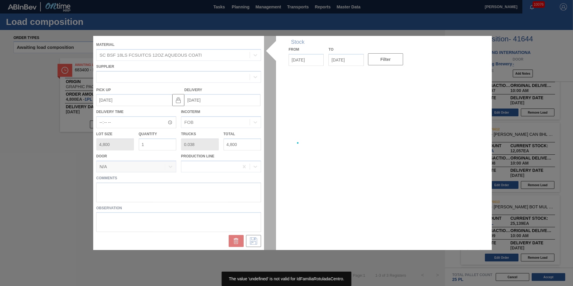
type up "[DATE]"
type input "[DATE]"
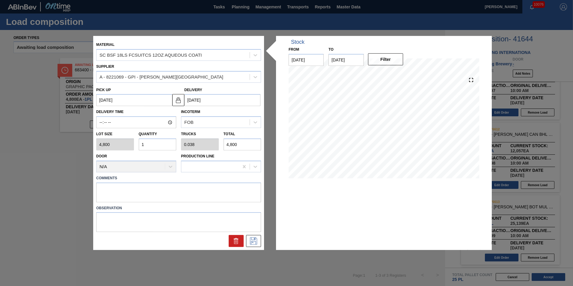
click at [236, 241] on icon at bounding box center [236, 240] width 7 height 7
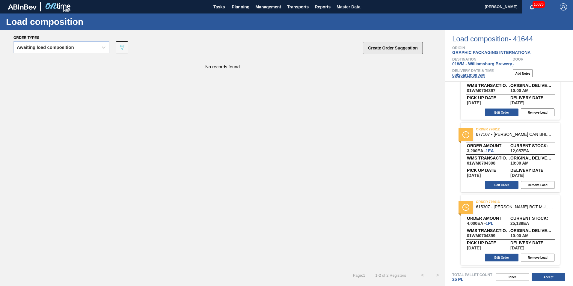
click at [381, 51] on button "Create Order Suggestion" at bounding box center [393, 48] width 60 height 12
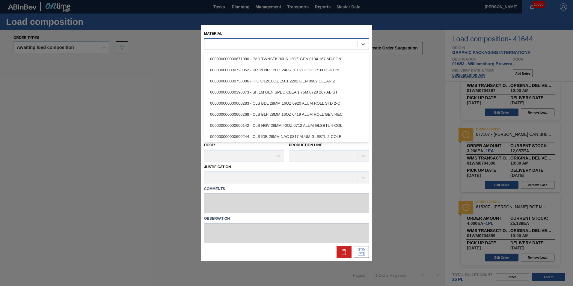
click at [265, 43] on div at bounding box center [280, 44] width 153 height 9
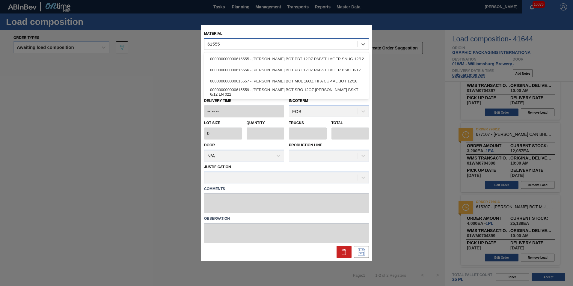
type input "615556"
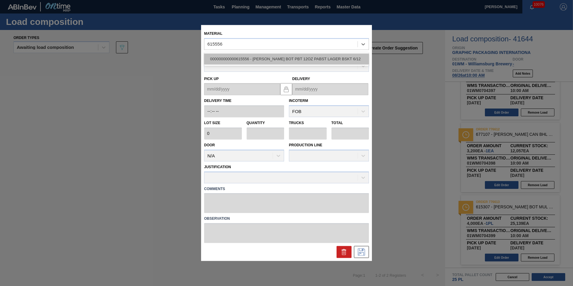
click at [272, 55] on div "000000000000615556 - [PERSON_NAME] BOT PBT 12OZ PABST LAGER BSKT 6/12" at bounding box center [286, 58] width 165 height 11
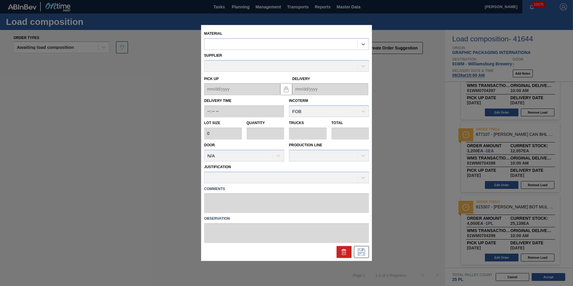
type input "6,720"
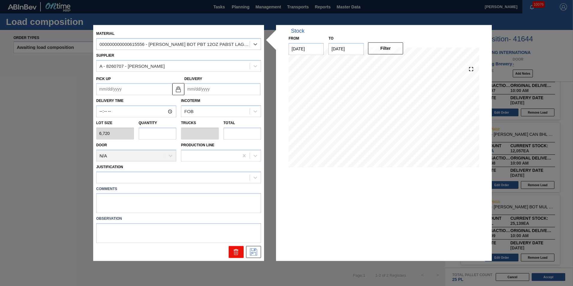
click at [238, 253] on icon at bounding box center [236, 252] width 4 height 4
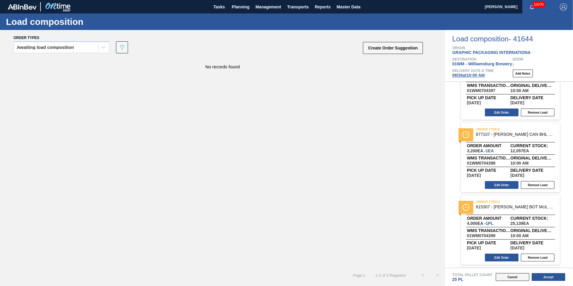
click at [510, 276] on button "Cancel" at bounding box center [513, 277] width 34 height 8
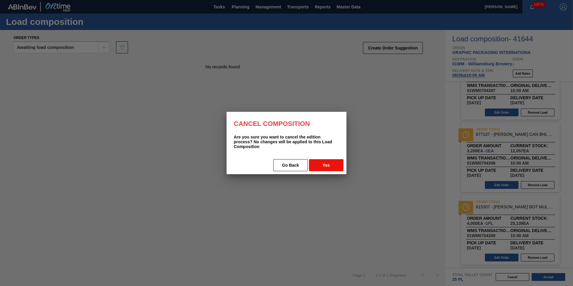
click at [321, 165] on button "Yes" at bounding box center [326, 165] width 34 height 12
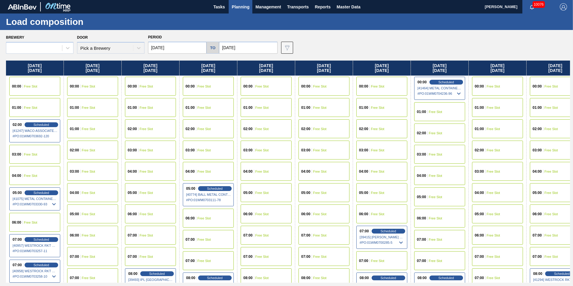
click at [237, 10] on span "Planning" at bounding box center [241, 6] width 18 height 7
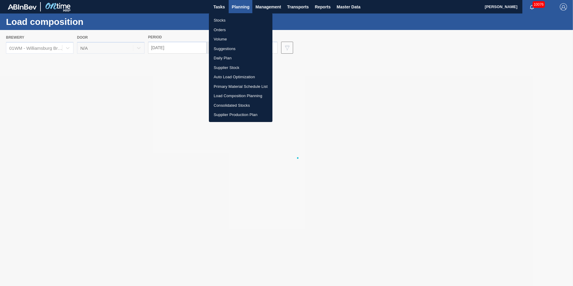
click at [297, 27] on div at bounding box center [286, 143] width 573 height 286
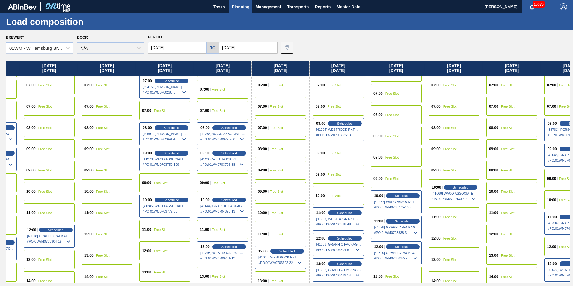
scroll to position [150, 230]
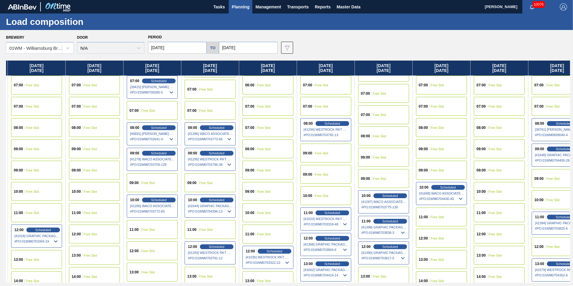
drag, startPoint x: 406, startPoint y: 163, endPoint x: 415, endPoint y: 163, distance: 8.7
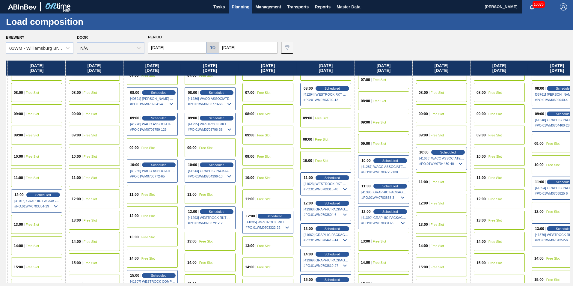
scroll to position [240, 230]
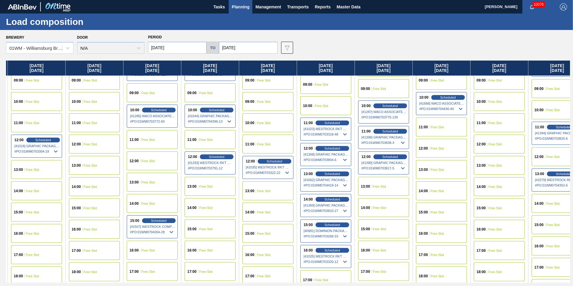
click at [331, 145] on div "12:00 Scheduled [41368] GRAPHIC PACKAGING INTERNATIONA - 0008221069 # PO : 01WM…" at bounding box center [325, 154] width 51 height 23
click at [330, 148] on span "Scheduled" at bounding box center [332, 148] width 17 height 4
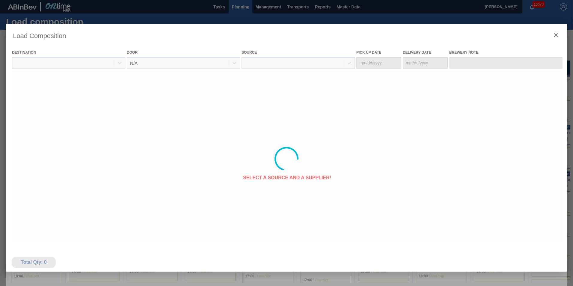
type Date "[DATE]"
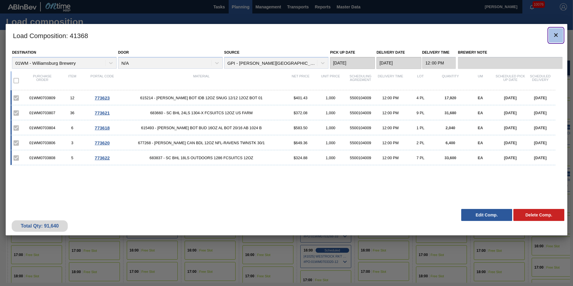
click at [558, 33] on icon "botão de ícone" at bounding box center [555, 34] width 7 height 7
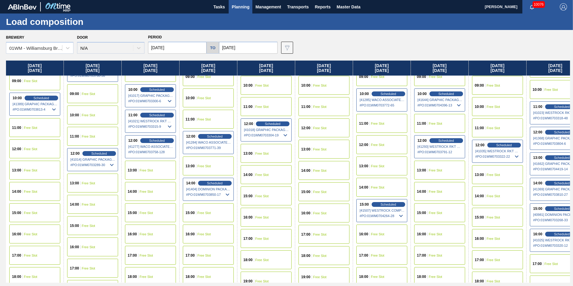
scroll to position [269, 0]
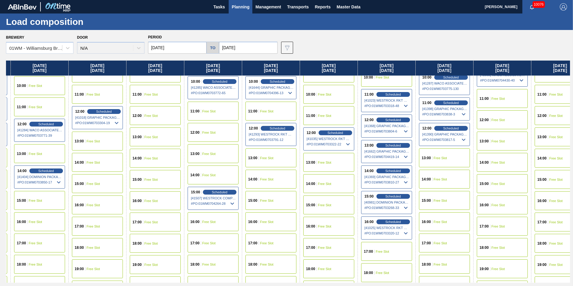
drag, startPoint x: 406, startPoint y: 213, endPoint x: 443, endPoint y: 214, distance: 36.9
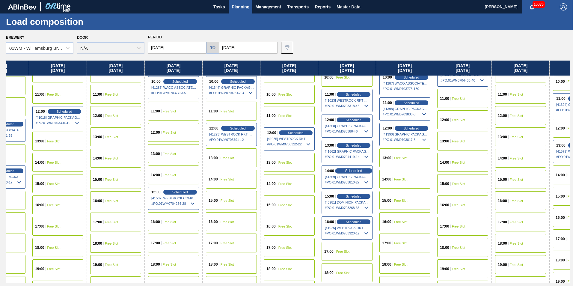
click at [355, 173] on div "Scheduled" at bounding box center [353, 170] width 37 height 5
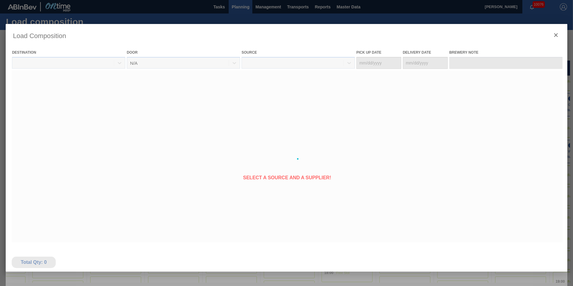
type Date "[DATE]"
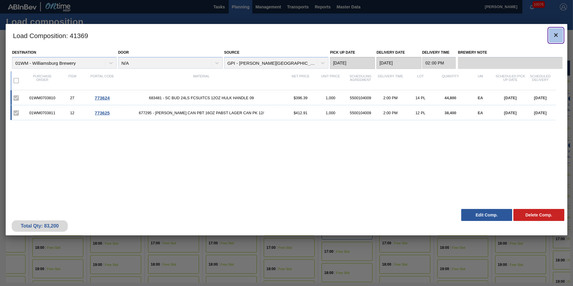
click at [553, 37] on icon "botão de ícone" at bounding box center [555, 34] width 7 height 7
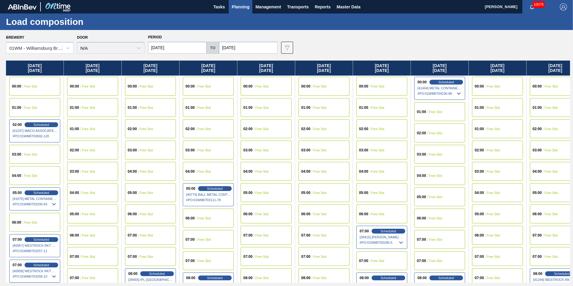
scroll to position [0, 535]
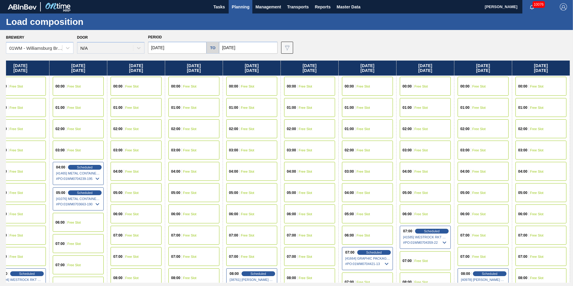
drag, startPoint x: 470, startPoint y: 71, endPoint x: -202, endPoint y: 71, distance: 671.7
click at [0, 0] on html "Tasks Planning Management Transports Reports Master Data [PERSON_NAME] 10076 Ma…" at bounding box center [286, 0] width 573 height 0
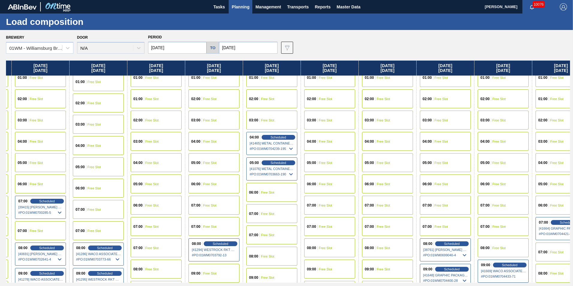
drag, startPoint x: 56, startPoint y: 70, endPoint x: 261, endPoint y: 92, distance: 206.2
click at [257, 75] on div "[DATE] 00:00 Free Slot 01:00 Free Slot 02:00 Scheduled [41247] WACO ASSOCIATES …" at bounding box center [288, 172] width 564 height 222
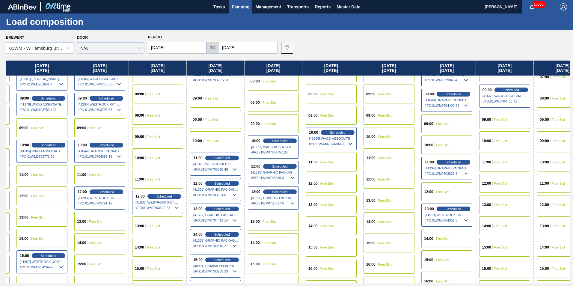
scroll to position [210, 340]
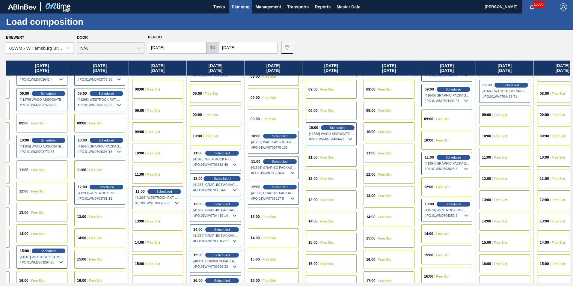
click at [219, 181] on div "Scheduled" at bounding box center [222, 178] width 37 height 5
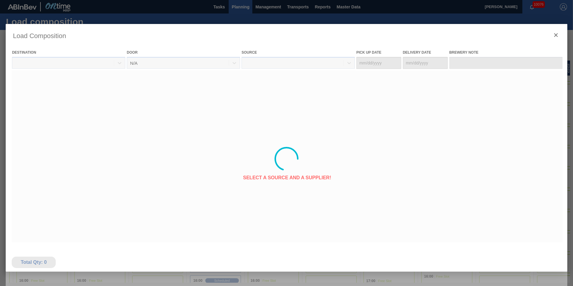
type Date "[DATE]"
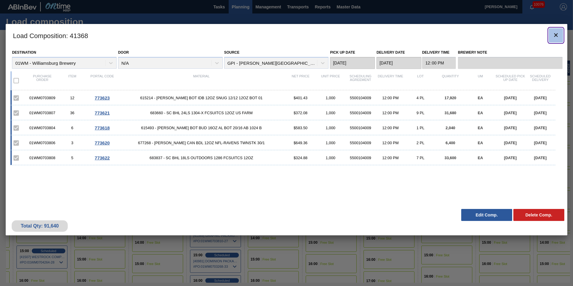
click at [557, 32] on icon "botão de ícone" at bounding box center [555, 34] width 7 height 7
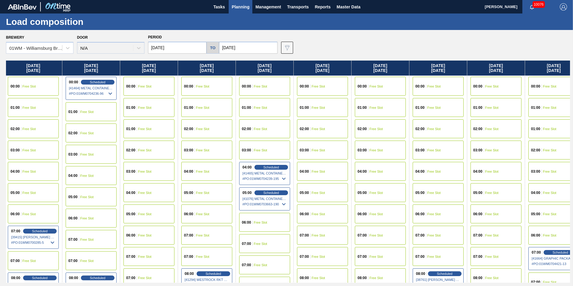
scroll to position [0, 364]
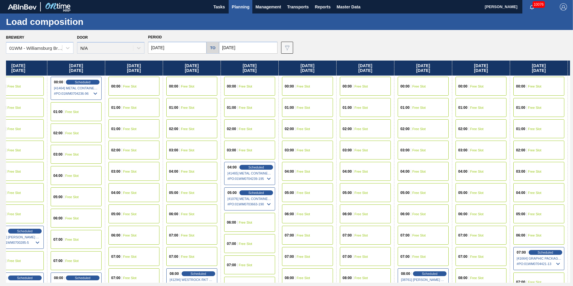
drag, startPoint x: 503, startPoint y: 70, endPoint x: 135, endPoint y: 70, distance: 368.1
click at [135, 70] on div "[DATE] 00:00 Free Slot 01:00 Free Slot 02:00 Scheduled [41247] WACO ASSOCIATES …" at bounding box center [288, 172] width 564 height 222
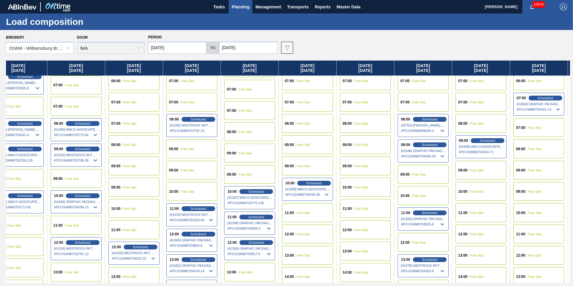
scroll to position [210, 364]
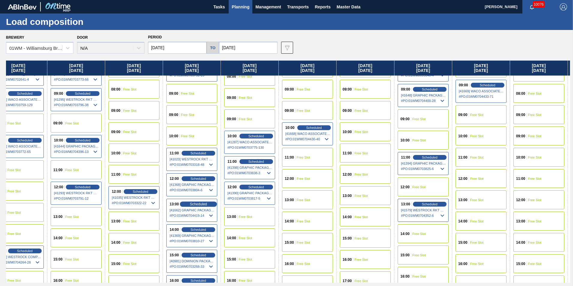
click at [203, 203] on span "Scheduled" at bounding box center [198, 204] width 17 height 4
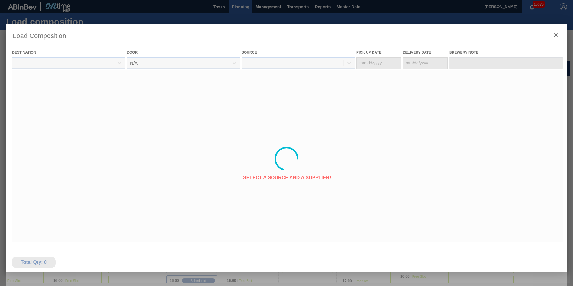
type Date "[DATE]"
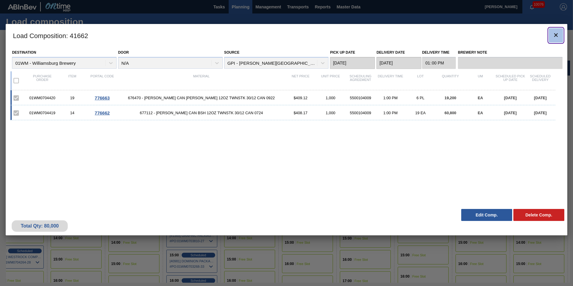
click at [556, 36] on icon "botão de ícone" at bounding box center [555, 34] width 7 height 7
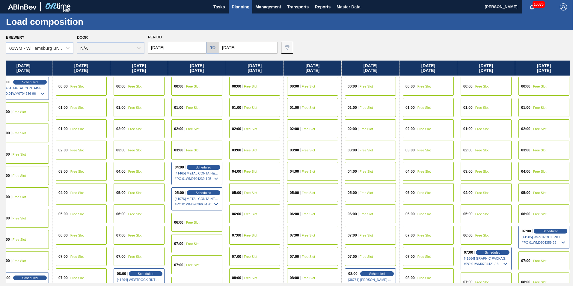
scroll to position [0, 424]
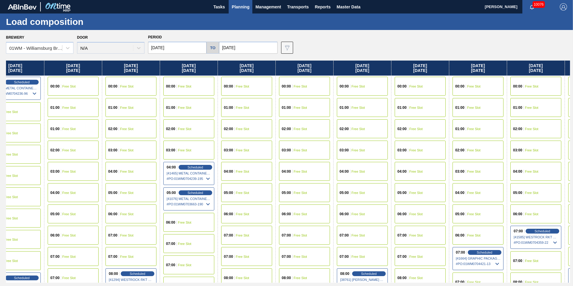
drag, startPoint x: 459, startPoint y: 71, endPoint x: 29, endPoint y: 88, distance: 430.4
click at [29, 88] on div "[DATE] 00:00 Free Slot 01:00 Free Slot 02:00 Scheduled [41247] WACO ASSOCIATES …" at bounding box center [288, 172] width 564 height 222
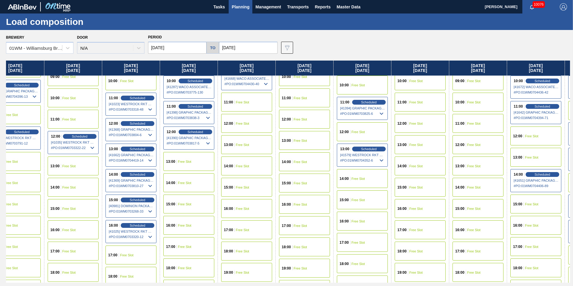
scroll to position [270, 424]
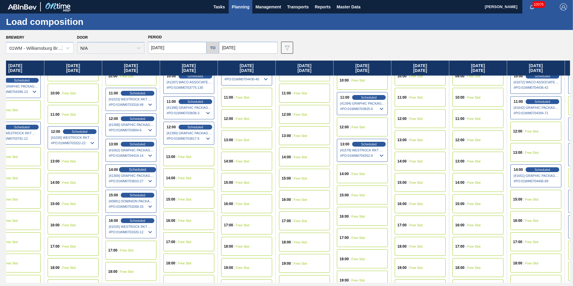
click at [149, 169] on div "Scheduled" at bounding box center [137, 169] width 37 height 5
click at [124, 171] on div "Scheduled" at bounding box center [137, 169] width 37 height 5
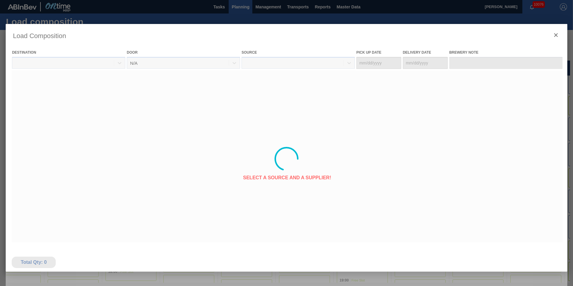
type Date "[DATE]"
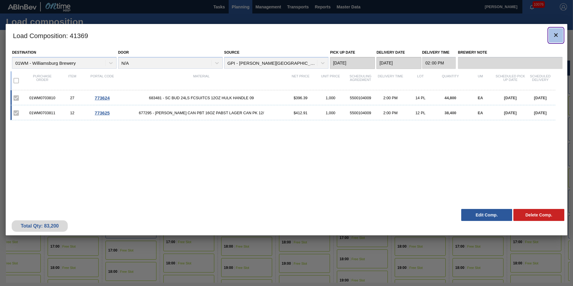
click at [557, 39] on clb-icon "botão de ícone" at bounding box center [555, 35] width 7 height 8
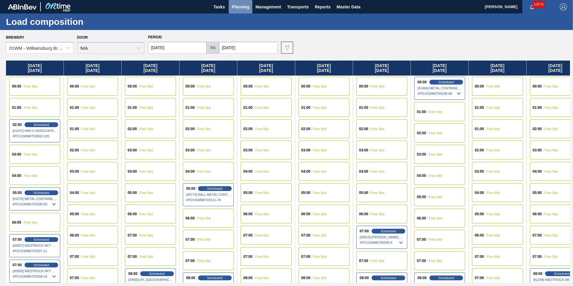
click at [237, 4] on span "Planning" at bounding box center [241, 6] width 18 height 7
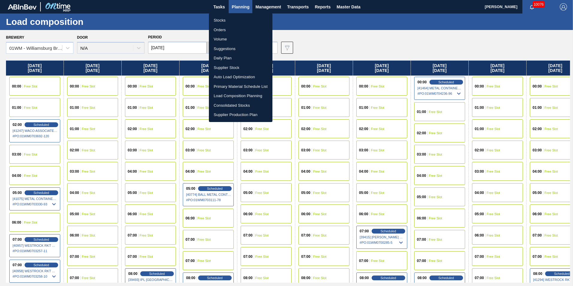
drag, startPoint x: 224, startPoint y: 30, endPoint x: 512, endPoint y: 32, distance: 288.6
click at [224, 30] on li "Orders" at bounding box center [241, 30] width 64 height 10
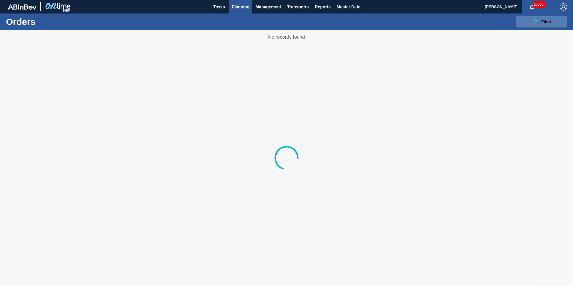
drag, startPoint x: 559, startPoint y: 22, endPoint x: 556, endPoint y: 26, distance: 4.9
click at [559, 22] on button "089F7B8B-B2A5-4AFE-B5C0-19BA573D28AC Filter" at bounding box center [541, 22] width 51 height 12
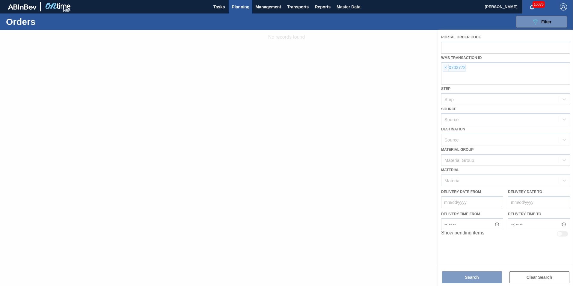
click at [448, 68] on div at bounding box center [286, 158] width 573 height 256
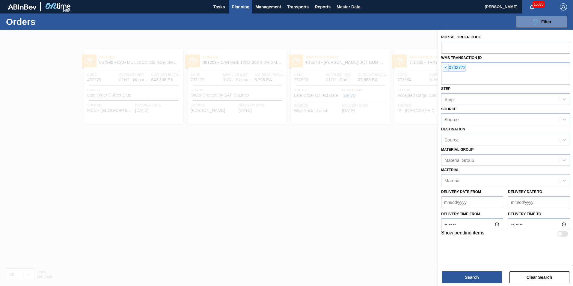
click at [446, 67] on span "×" at bounding box center [446, 67] width 6 height 7
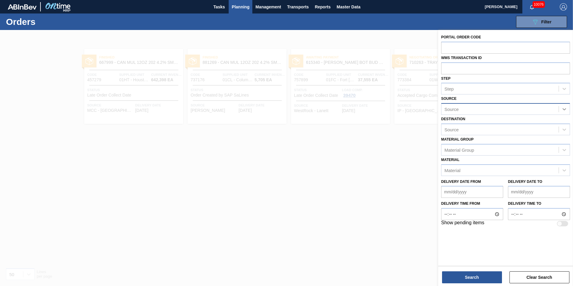
click at [566, 109] on icon at bounding box center [565, 109] width 4 height 2
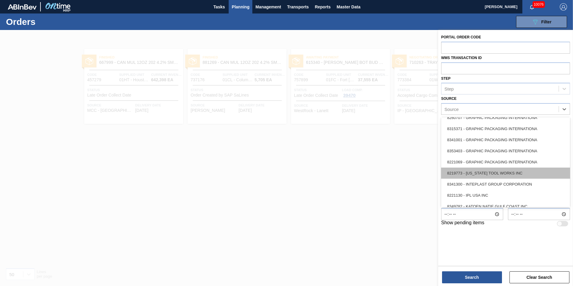
scroll to position [120, 0]
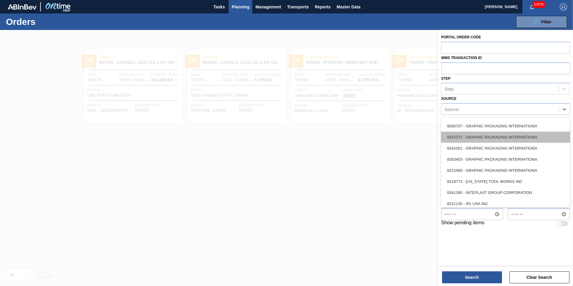
click at [530, 132] on div "8315371 - GRAPHIC PACKAGING INTERNATIONA" at bounding box center [505, 137] width 129 height 11
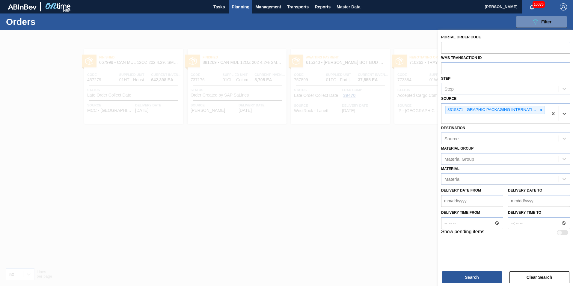
click at [476, 271] on div "Search Clear Search" at bounding box center [505, 274] width 135 height 17
click at [477, 276] on button "Search" at bounding box center [472, 277] width 60 height 12
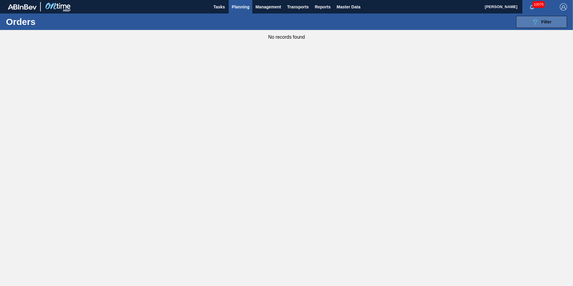
click at [534, 25] on icon "089F7B8B-B2A5-4AFE-B5C0-19BA573D28AC" at bounding box center [535, 21] width 7 height 7
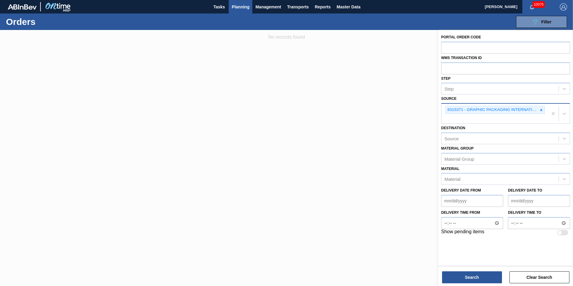
click at [542, 109] on icon at bounding box center [541, 110] width 4 height 4
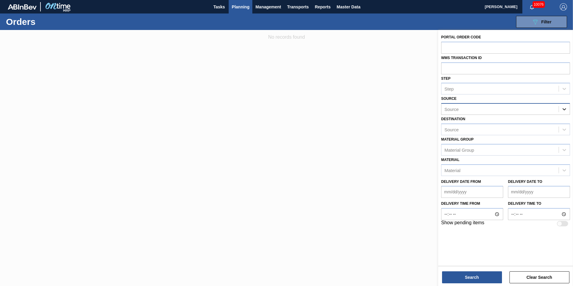
click at [563, 110] on icon at bounding box center [564, 109] width 6 height 6
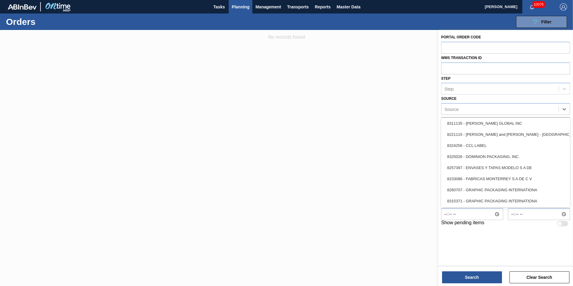
scroll to position [60, 0]
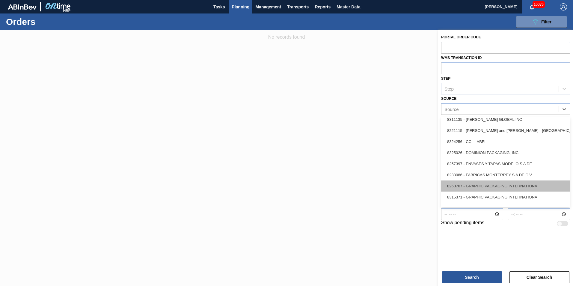
click at [536, 181] on div "8260707 - GRAPHIC PACKAGING INTERNATIONA" at bounding box center [505, 185] width 129 height 11
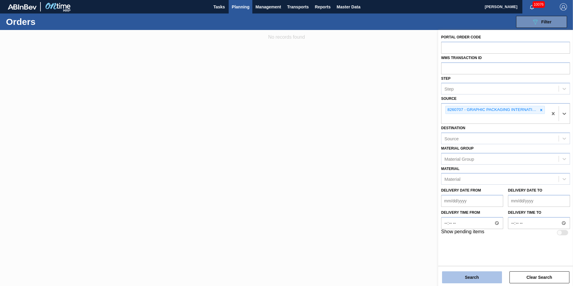
drag, startPoint x: 476, startPoint y: 266, endPoint x: 477, endPoint y: 272, distance: 5.5
click at [477, 269] on div "Search Clear Search" at bounding box center [505, 274] width 135 height 17
click at [477, 272] on button "Search" at bounding box center [472, 277] width 60 height 12
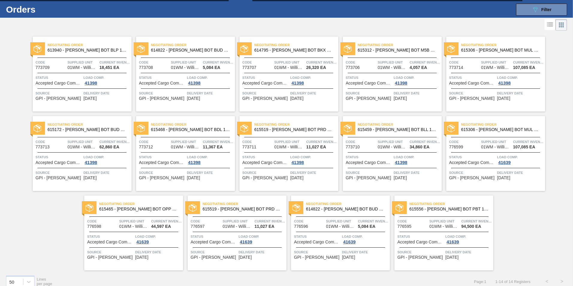
scroll to position [19, 0]
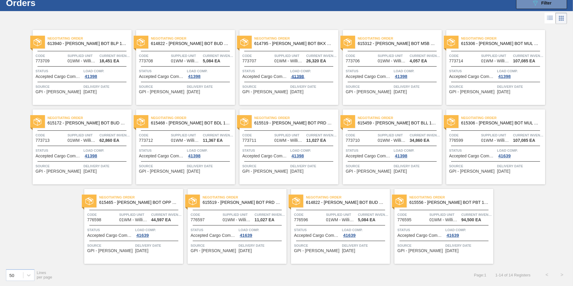
click at [299, 77] on div "41398" at bounding box center [297, 76] width 15 height 5
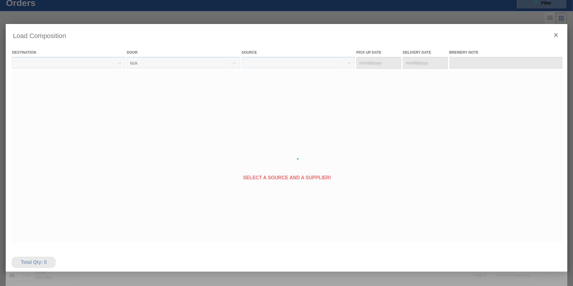
type Date "[DATE]"
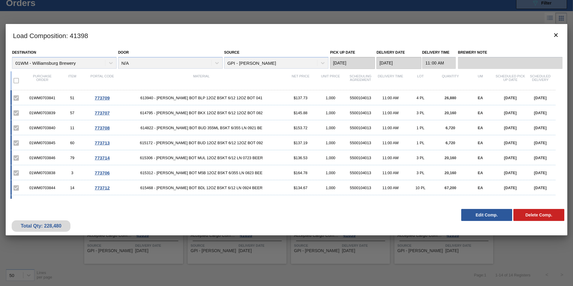
click at [492, 218] on button "Edit Comp." at bounding box center [486, 215] width 51 height 12
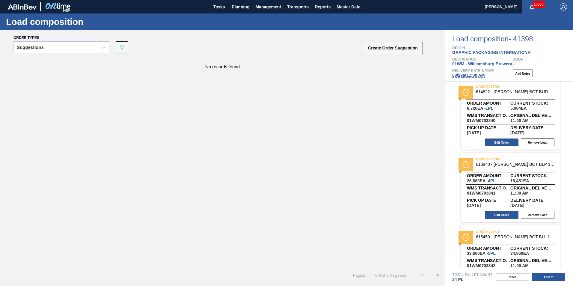
scroll to position [330, 0]
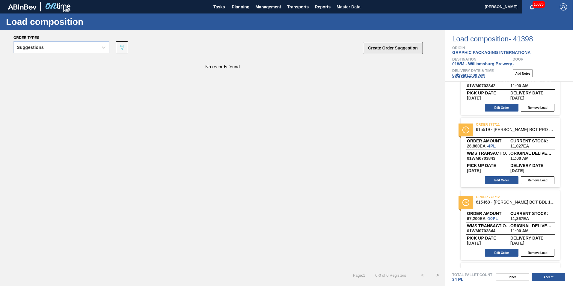
click at [387, 45] on button "Create Order Suggestion" at bounding box center [393, 48] width 60 height 12
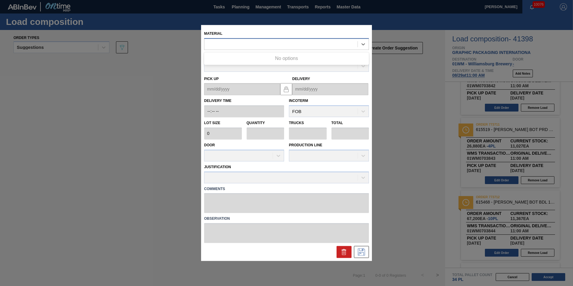
click at [266, 38] on div at bounding box center [286, 44] width 165 height 12
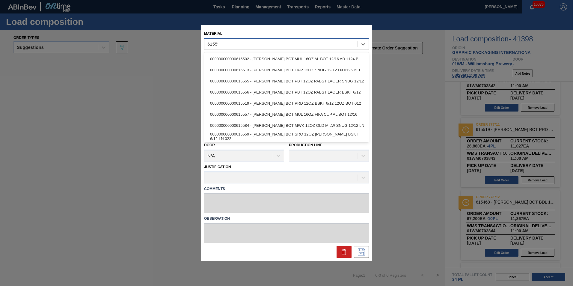
type input "615556"
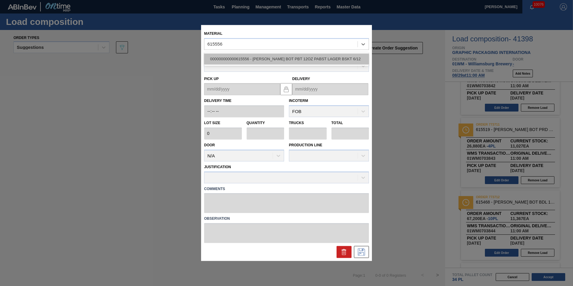
click at [266, 60] on div "000000000000615556 - [PERSON_NAME] BOT PBT 12OZ PABST LAGER BSKT 6/12" at bounding box center [286, 58] width 165 height 11
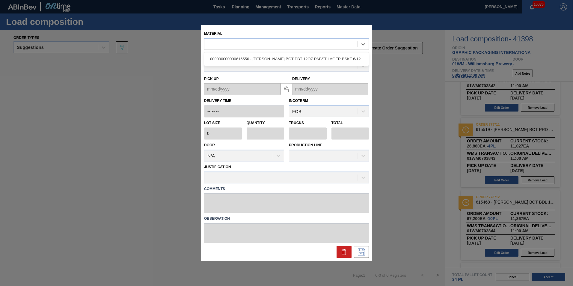
type input "6,720"
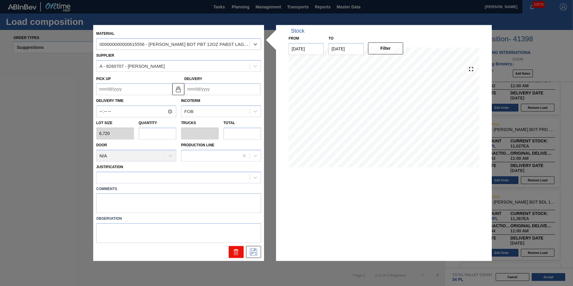
click at [233, 248] on icon at bounding box center [236, 251] width 7 height 7
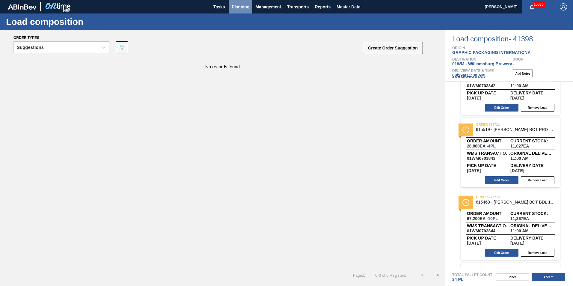
click at [238, 8] on span "Planning" at bounding box center [241, 6] width 18 height 7
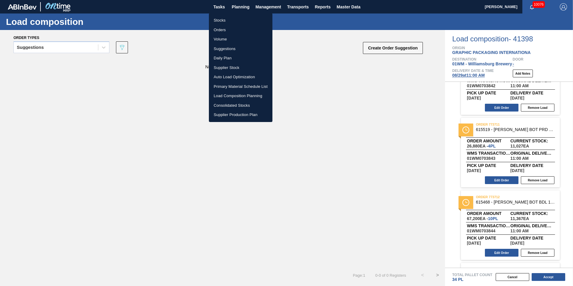
click at [228, 50] on li "Suggestions" at bounding box center [241, 49] width 64 height 10
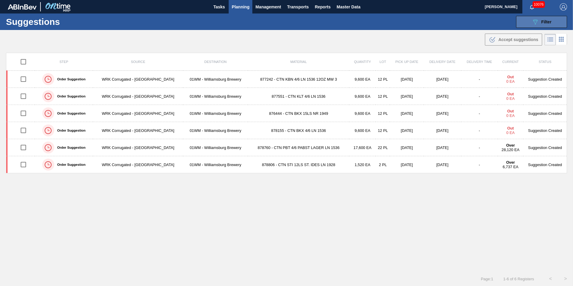
click at [540, 26] on button "089F7B8B-B2A5-4AFE-B5C0-19BA573D28AC Filter" at bounding box center [541, 22] width 51 height 12
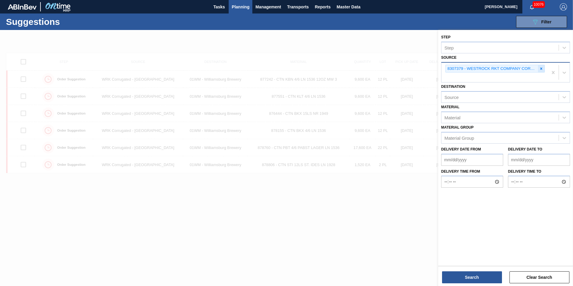
click at [544, 67] on div at bounding box center [541, 68] width 7 height 7
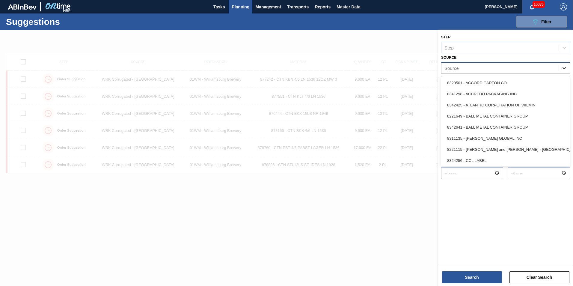
click at [565, 72] on div at bounding box center [564, 68] width 11 height 11
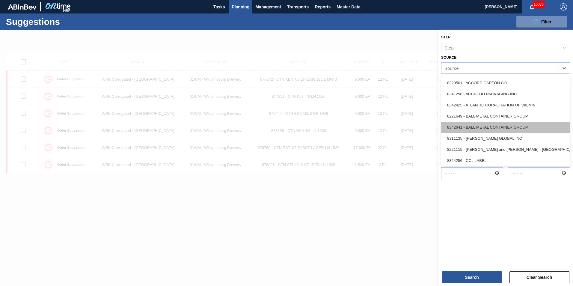
scroll to position [90, 0]
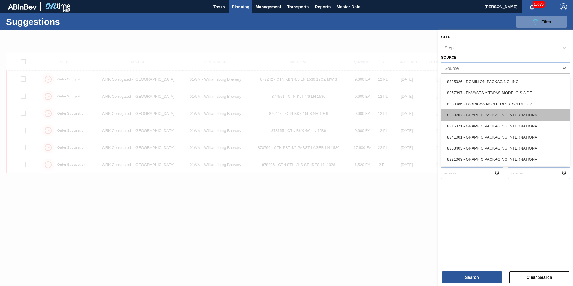
click at [521, 117] on div "8260707 - GRAPHIC PACKAGING INTERNATIONA" at bounding box center [505, 114] width 129 height 11
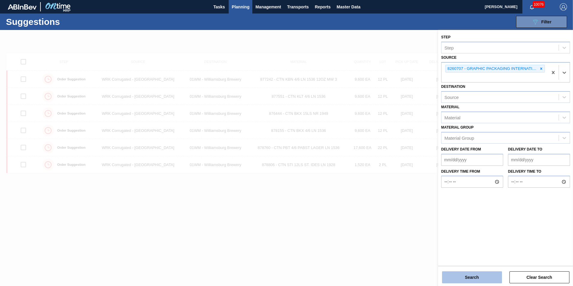
click at [488, 273] on button "Search" at bounding box center [472, 277] width 60 height 12
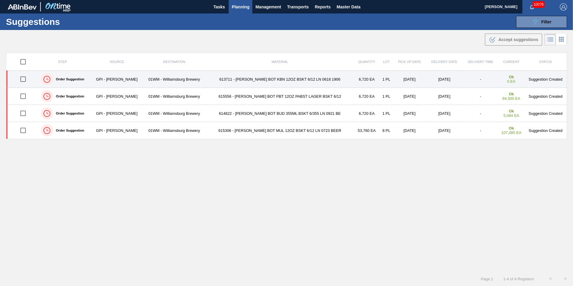
click at [23, 79] on input "checkbox" at bounding box center [23, 79] width 13 height 13
click at [20, 76] on input "checkbox" at bounding box center [23, 79] width 13 height 13
click at [25, 78] on input "checkbox" at bounding box center [23, 79] width 13 height 13
click at [26, 79] on input "checkbox" at bounding box center [23, 79] width 13 height 13
checkbox input "false"
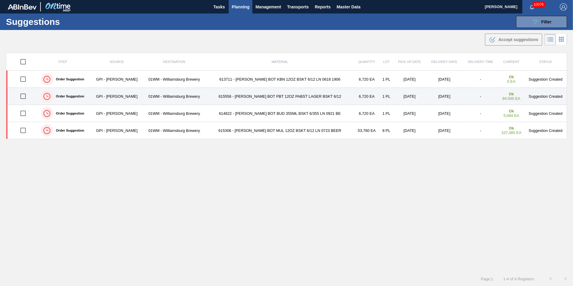
click at [24, 96] on input "checkbox" at bounding box center [23, 96] width 13 height 13
checkbox input "true"
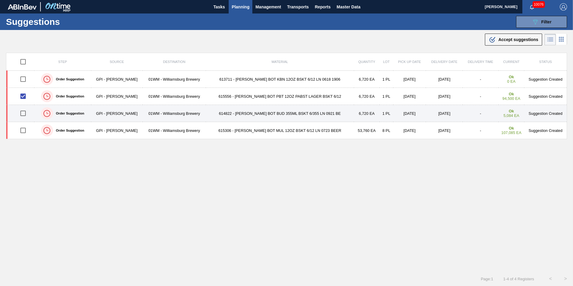
click at [25, 114] on input "checkbox" at bounding box center [23, 113] width 13 height 13
checkbox input "true"
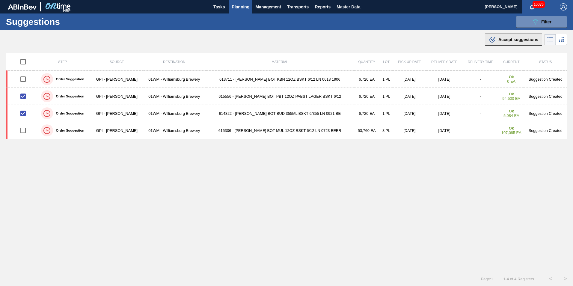
click at [522, 36] on div ".b{fill:var(--color-action-default)} Accept suggestions" at bounding box center [513, 39] width 49 height 7
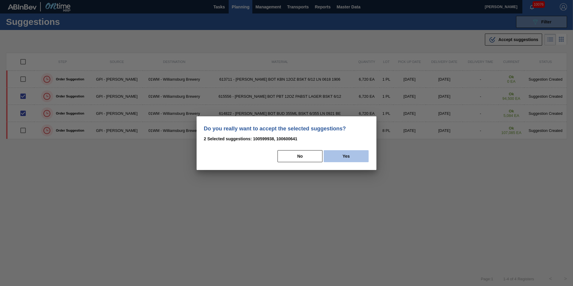
click at [343, 159] on button "Yes" at bounding box center [346, 156] width 45 height 12
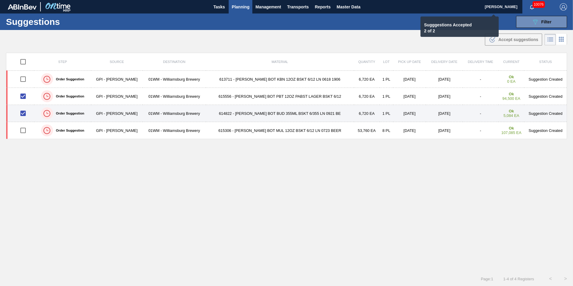
checkbox input "false"
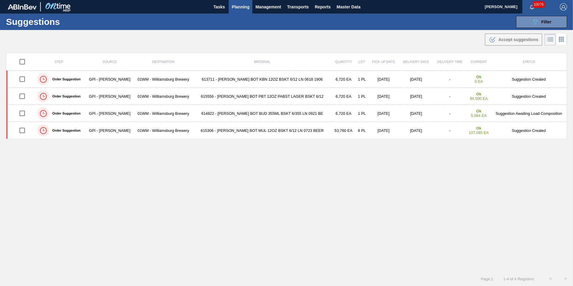
click at [243, 9] on span "Planning" at bounding box center [241, 6] width 18 height 7
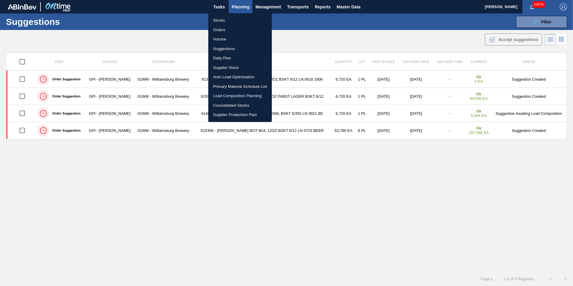
click at [235, 97] on li "Load Composition Planning" at bounding box center [240, 96] width 64 height 10
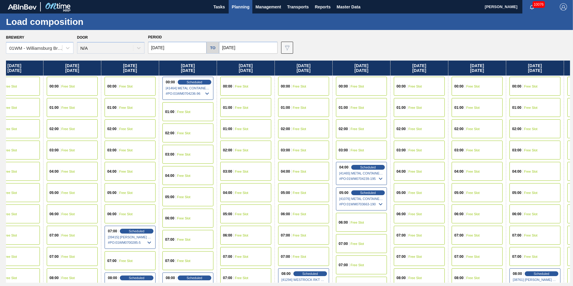
scroll to position [0, 257]
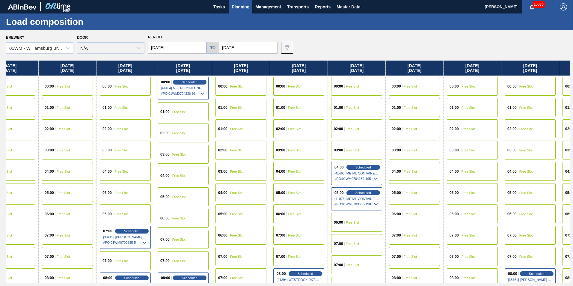
drag, startPoint x: 521, startPoint y: 67, endPoint x: 255, endPoint y: 89, distance: 266.8
click at [255, 89] on div "[DATE] 00:00 Free Slot 01:00 Free Slot 02:00 Scheduled [41247] WACO ASSOCIATES …" at bounding box center [288, 172] width 564 height 222
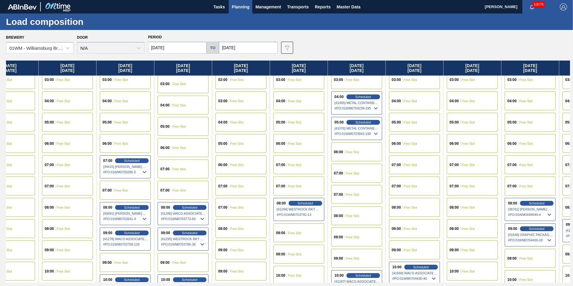
scroll to position [150, 257]
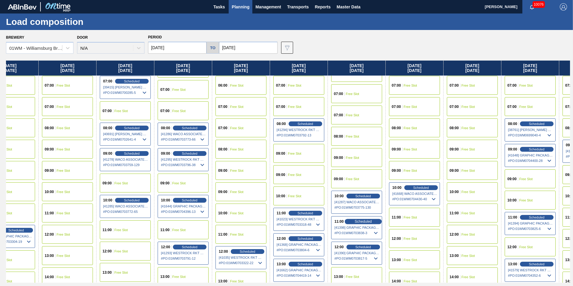
click at [366, 221] on span "Scheduled" at bounding box center [363, 221] width 17 height 4
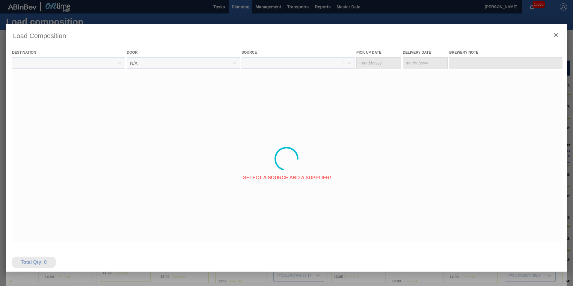
type Date "[DATE]"
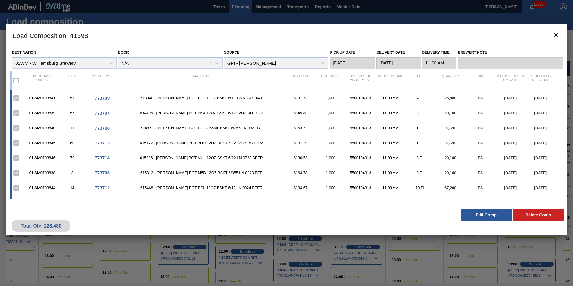
click at [494, 223] on div "Total Qty: 228,480 Delete Comp. Edit Comp." at bounding box center [287, 220] width 562 height 29
click at [489, 218] on button "Edit Comp." at bounding box center [486, 215] width 51 height 12
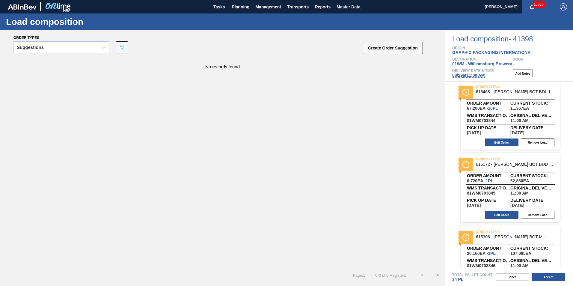
scroll to position [410, 0]
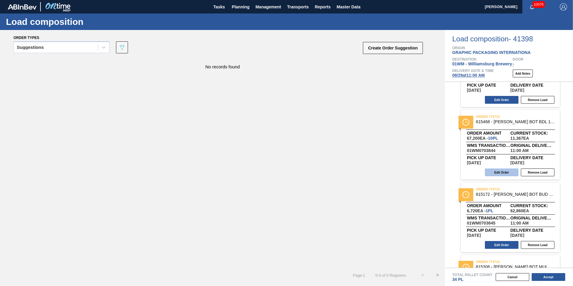
click at [500, 173] on button "Edit Order" at bounding box center [502, 172] width 34 height 8
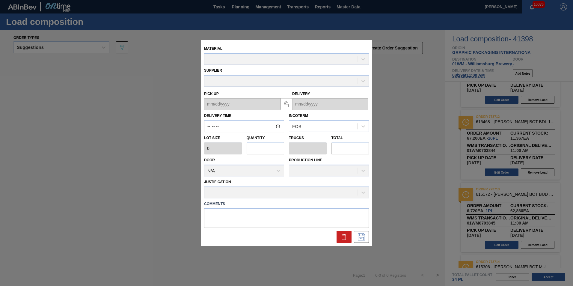
type input "11:00:00"
type input "6,720"
type input "10"
type input "0.286"
type input "67,200"
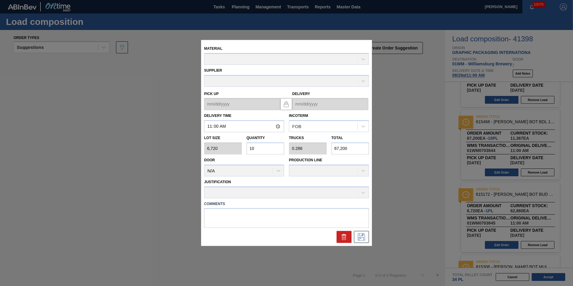
type up "[DATE]"
type input "[DATE]"
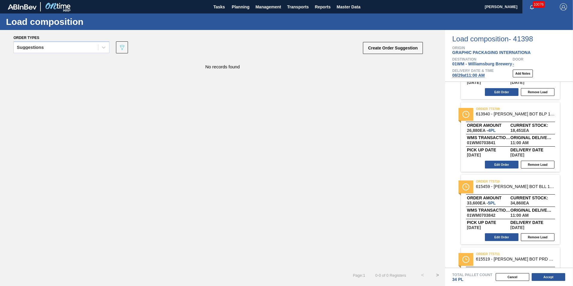
scroll to position [0, 0]
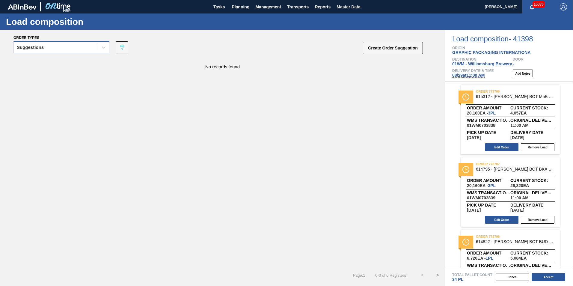
click at [64, 45] on div "Suggestions" at bounding box center [56, 47] width 84 height 9
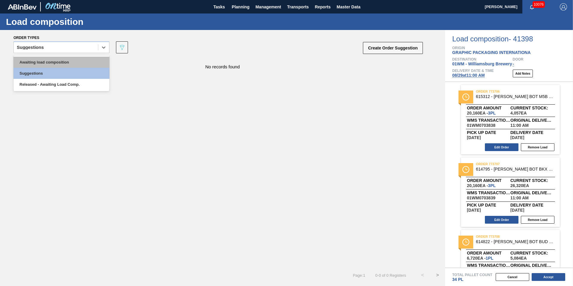
click at [60, 61] on div "Awaiting load composition" at bounding box center [61, 62] width 96 height 11
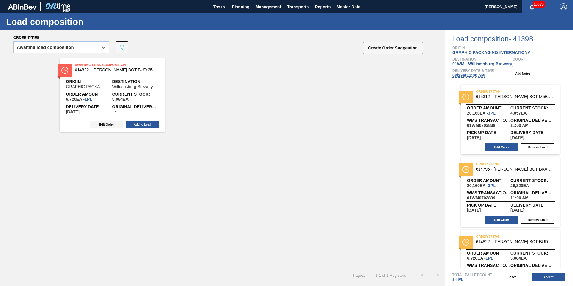
click at [103, 123] on button "Edit Order" at bounding box center [107, 124] width 34 height 8
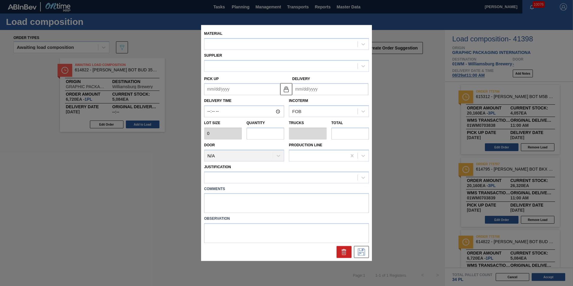
type input "6,720"
type input "1"
type input "0.038"
type input "6,720"
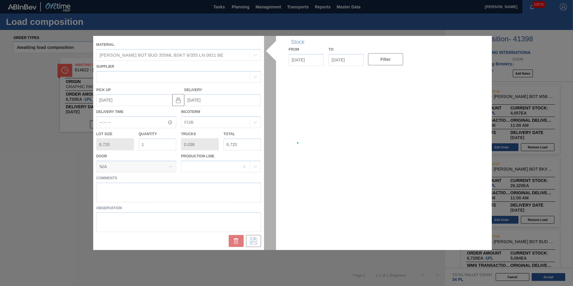
type up "[DATE]"
type input "[DATE]"
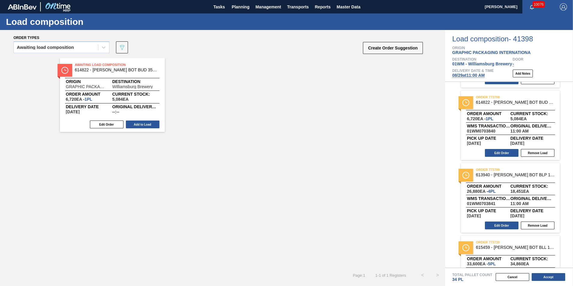
scroll to position [180, 0]
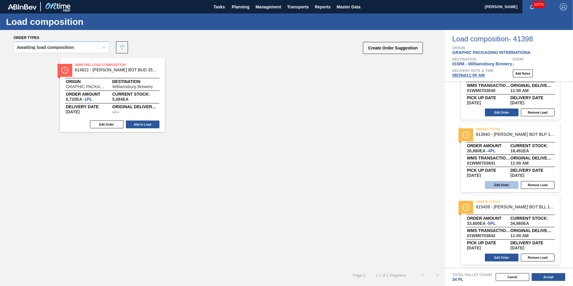
click at [506, 188] on button "Edit Order" at bounding box center [502, 185] width 34 height 8
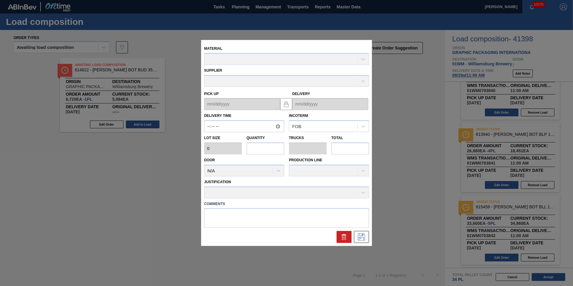
type input "11:00:00"
type input "6,720"
type input "4"
type input "0.114"
type input "26,880"
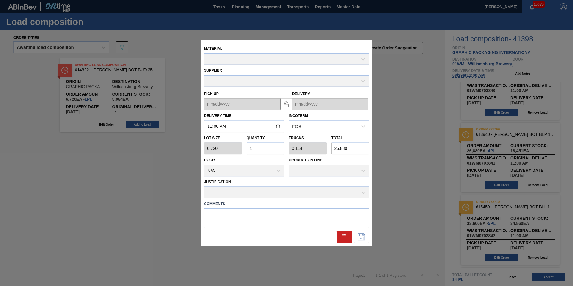
type up "[DATE]"
type input "[DATE]"
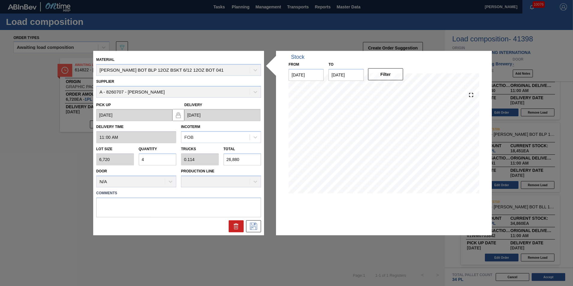
click at [152, 159] on input "4" at bounding box center [158, 159] width 38 height 12
type input "0"
type input "3"
type input "0.086"
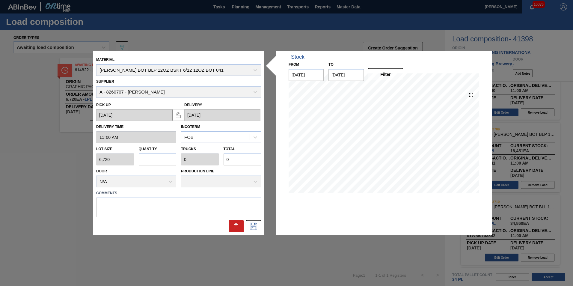
type input "20,160"
type input "3"
click at [256, 221] on button at bounding box center [253, 226] width 15 height 12
